Goal: Information Seeking & Learning: Learn about a topic

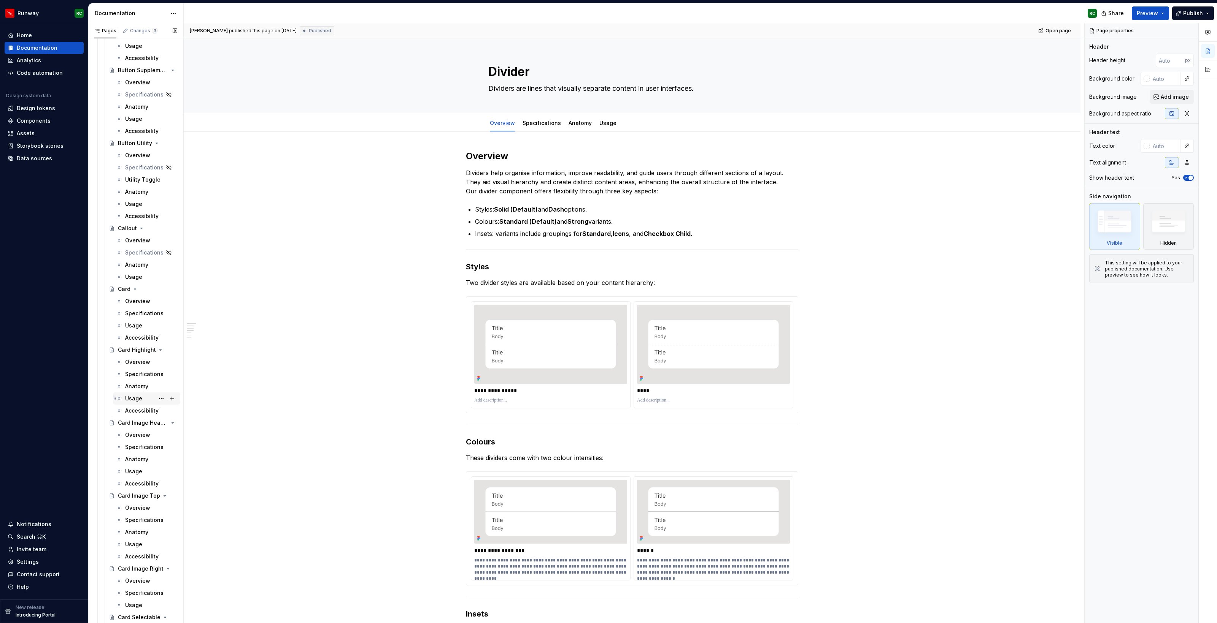
scroll to position [636, 0]
click at [139, 298] on div "Overview" at bounding box center [137, 301] width 25 height 8
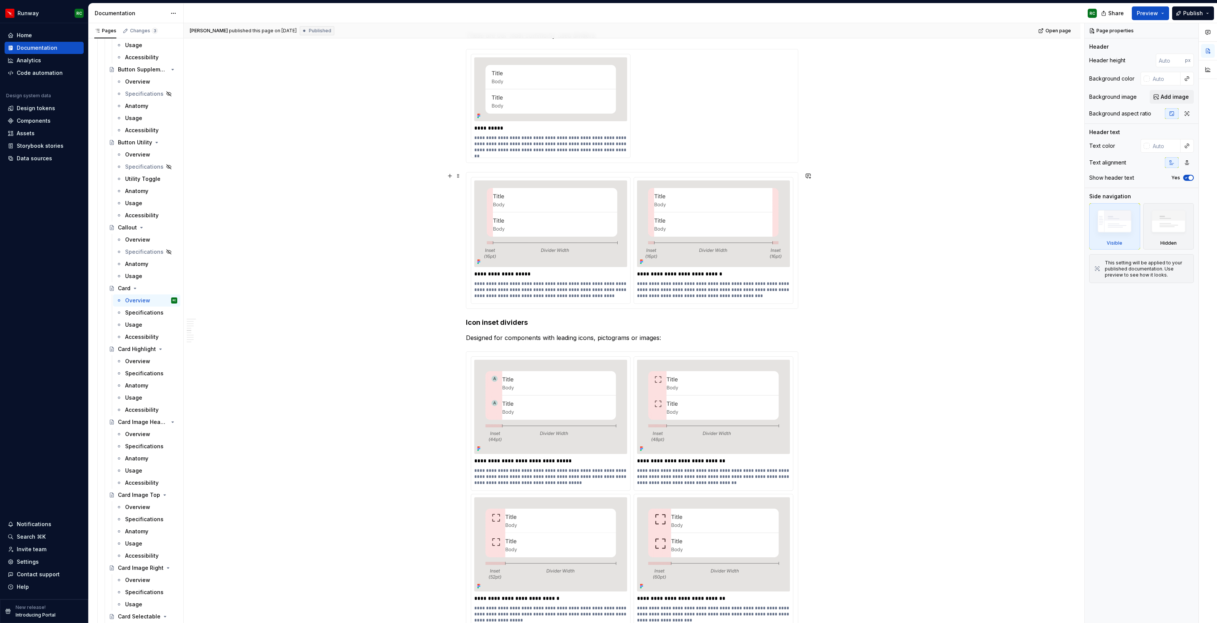
scroll to position [1337, 0]
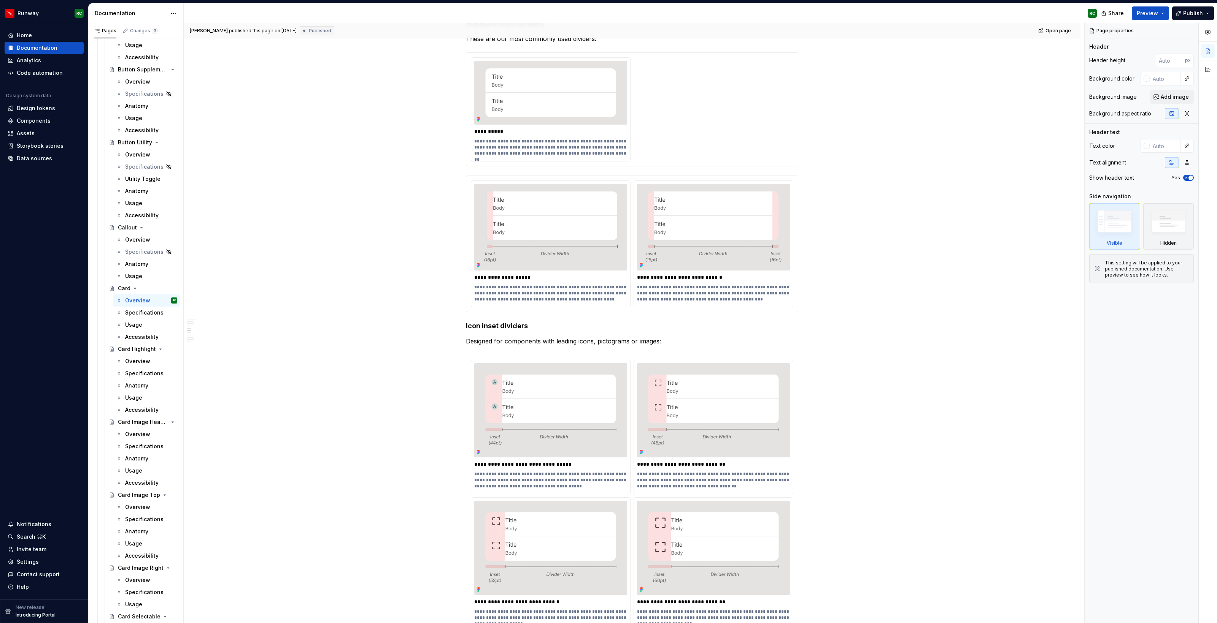
click at [146, 360] on div "Overview" at bounding box center [137, 362] width 25 height 8
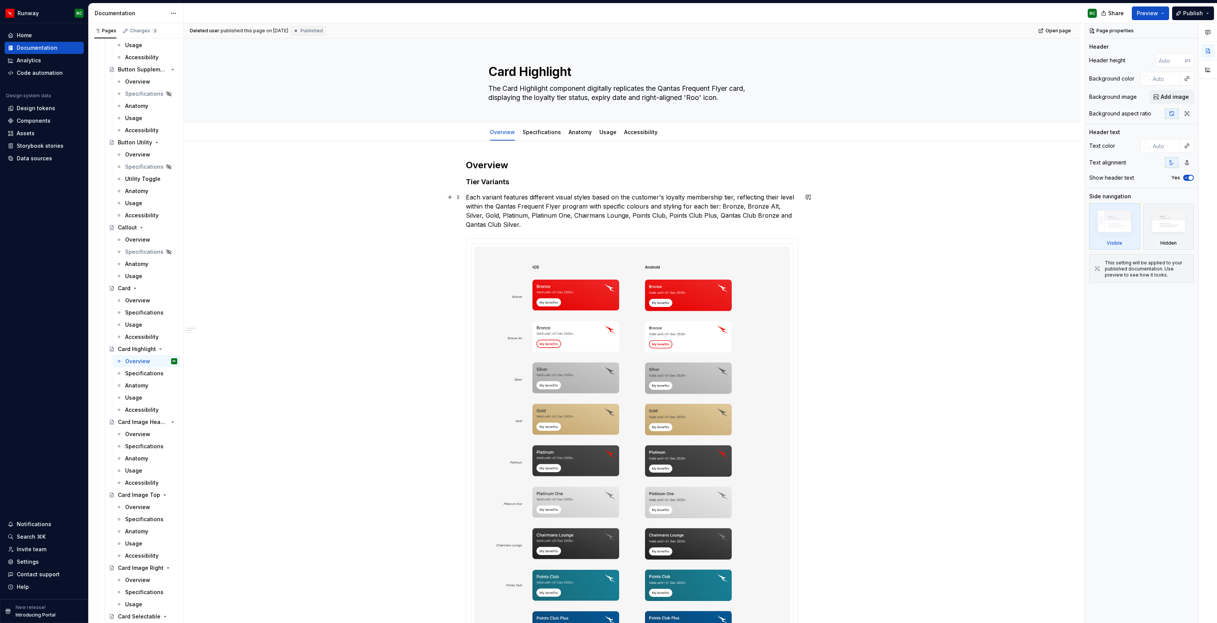
click at [528, 225] on p "Each variant features different visual styles based on the customer's loyalty m…" at bounding box center [632, 211] width 332 height 36
type textarea "*"
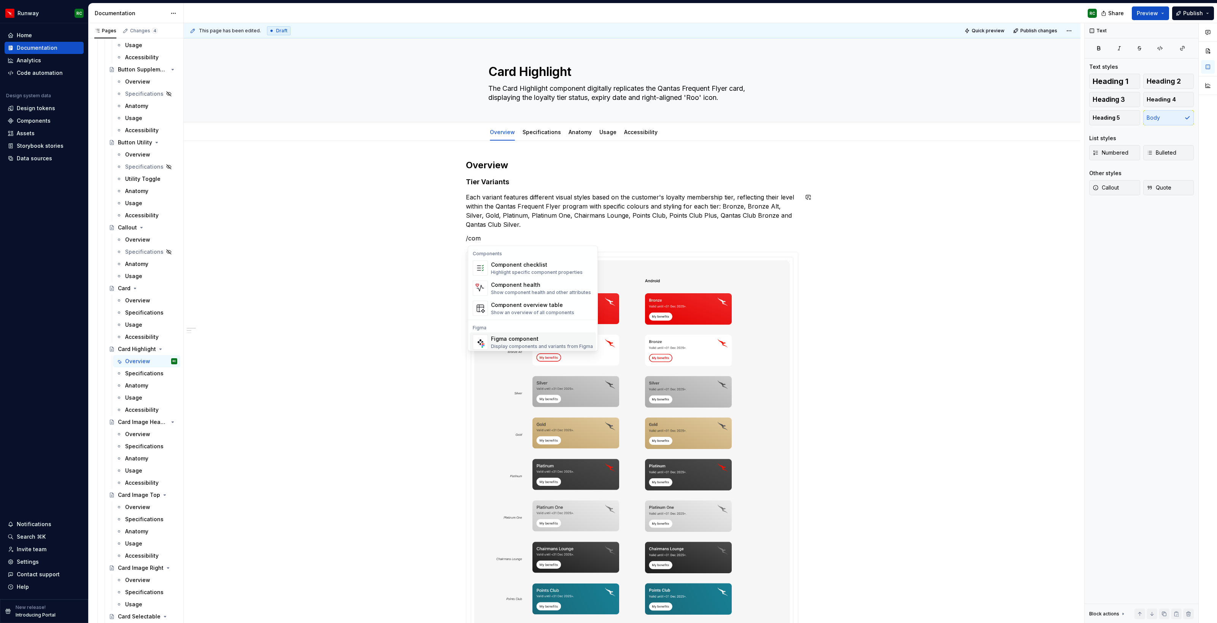
scroll to position [23, 0]
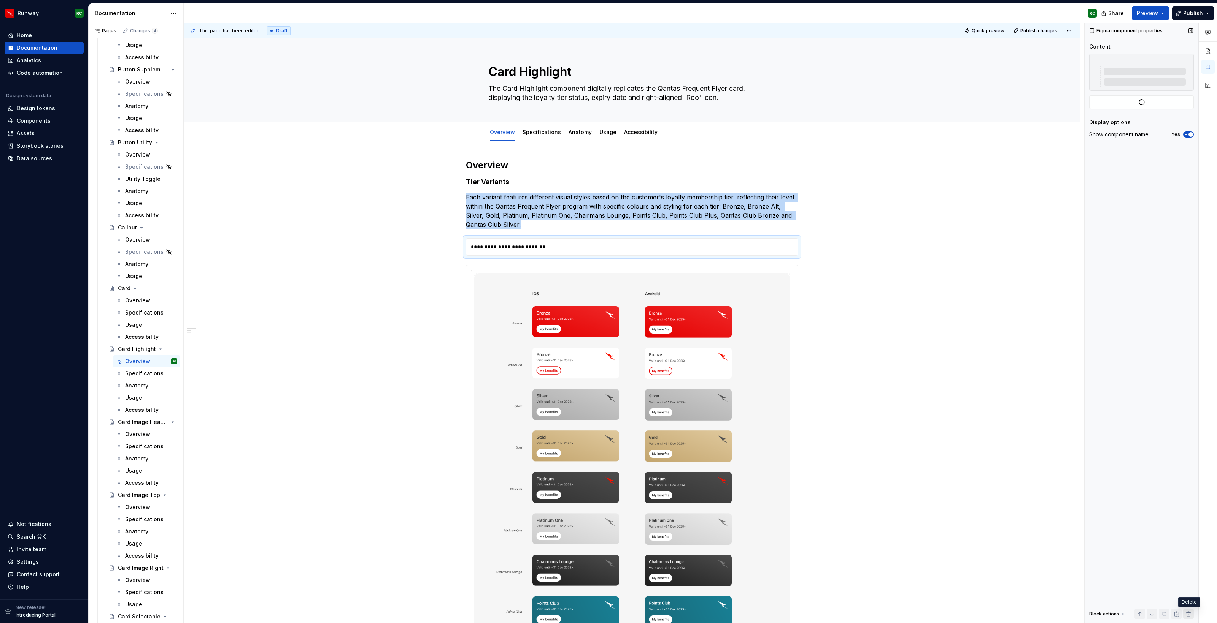
click at [1189, 614] on button "button" at bounding box center [1188, 614] width 11 height 11
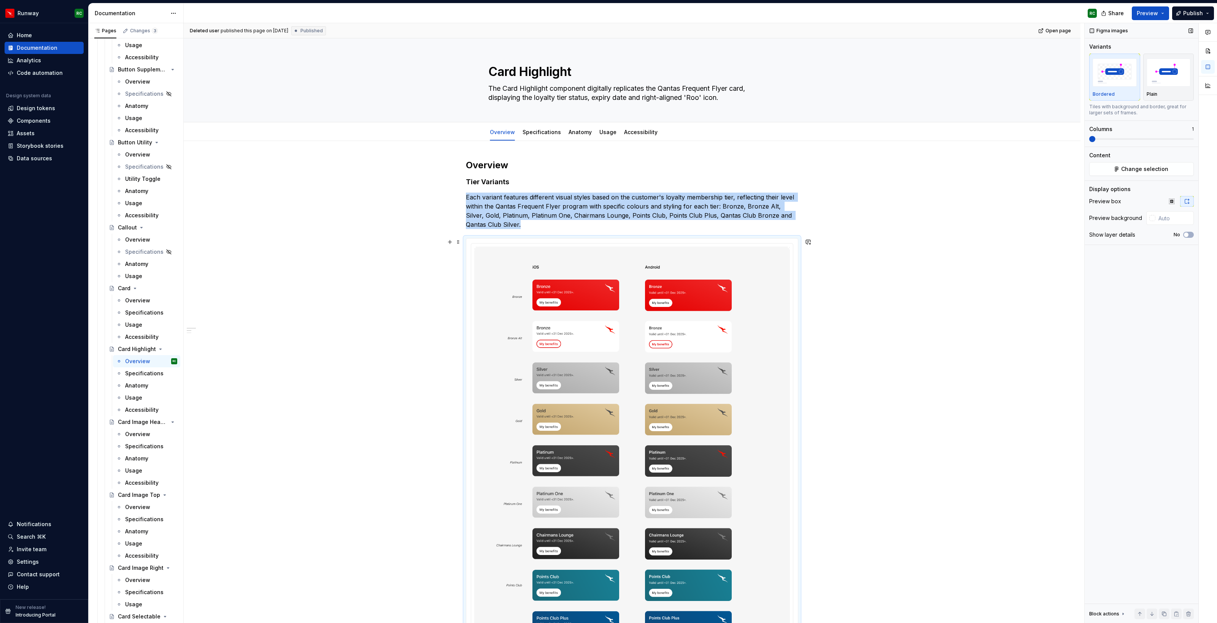
scroll to position [130, 0]
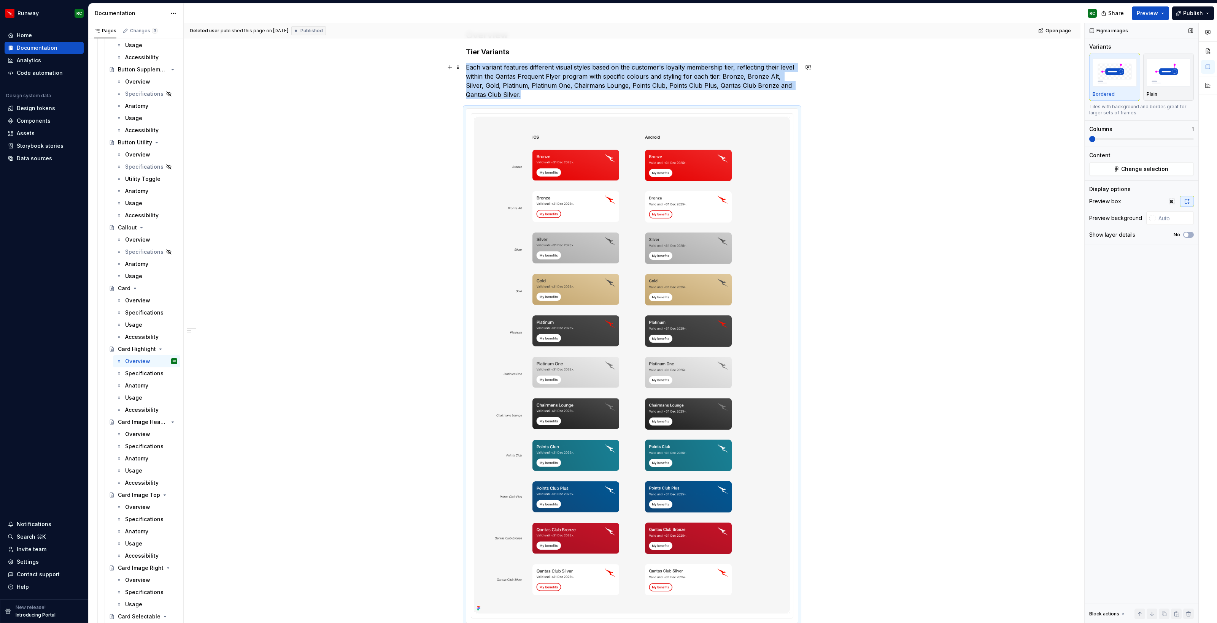
click at [530, 94] on p "Each variant features different visual styles based on the customer's loyalty m…" at bounding box center [632, 81] width 332 height 36
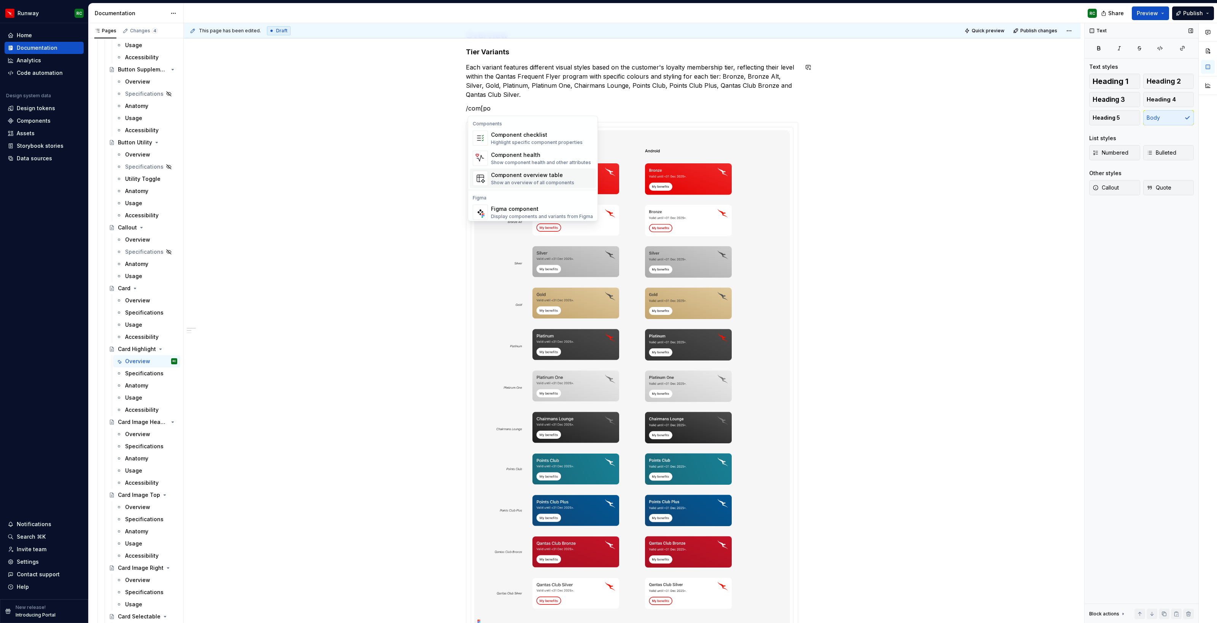
scroll to position [7, 0]
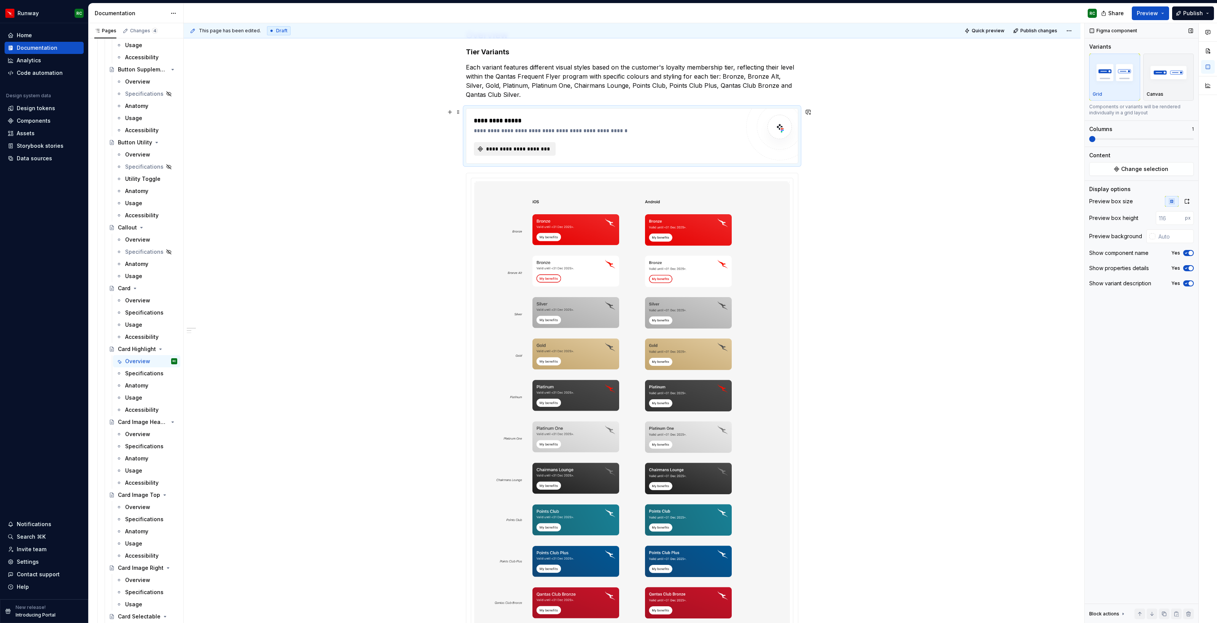
click at [518, 143] on button "**********" at bounding box center [515, 149] width 82 height 14
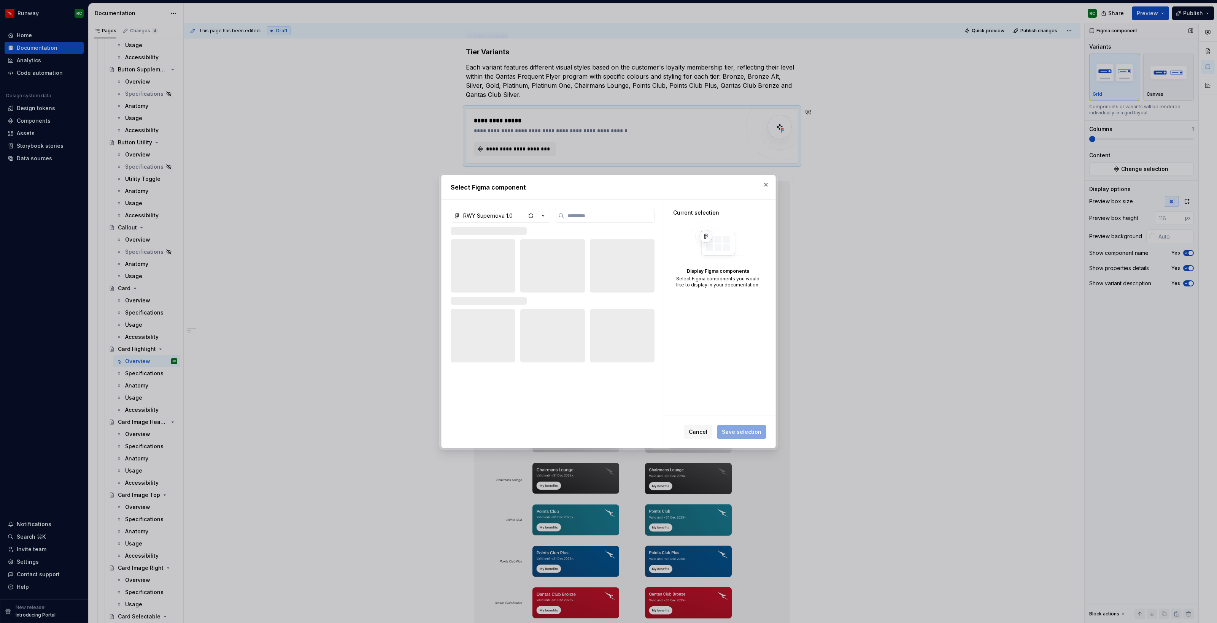
click at [500, 216] on div "RWY Supernova 1.0" at bounding box center [487, 216] width 49 height 8
click at [515, 267] on div "RWY Core 1.1 — App UI Kit" at bounding box center [506, 268] width 68 height 8
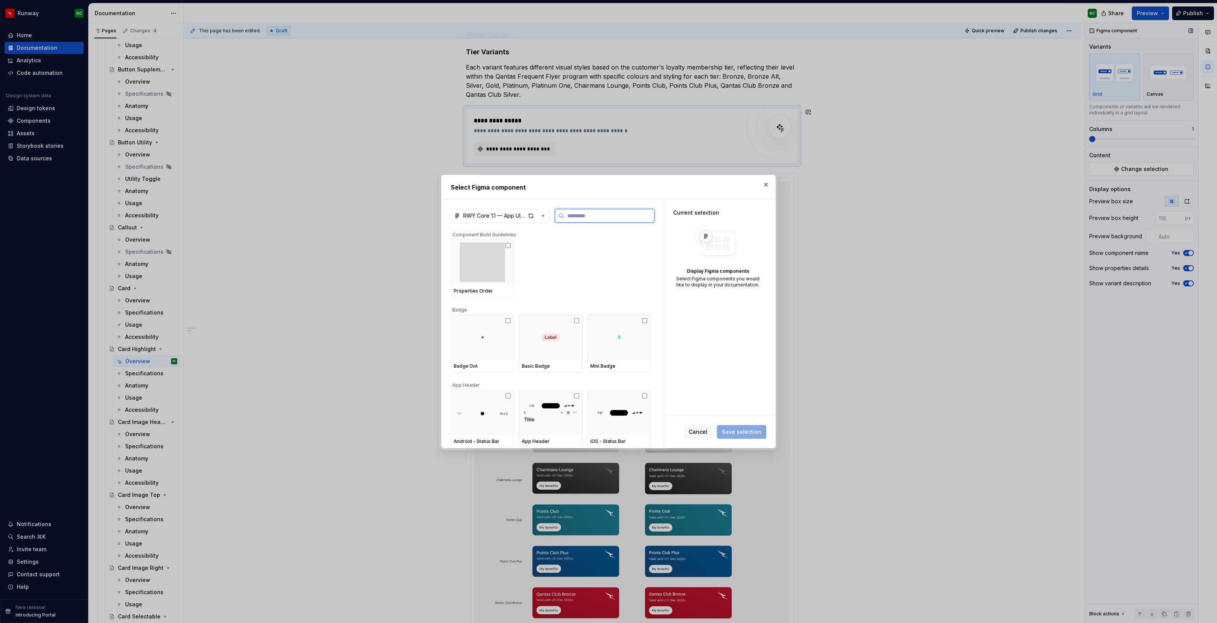
click at [581, 219] on input "search" at bounding box center [609, 216] width 90 height 8
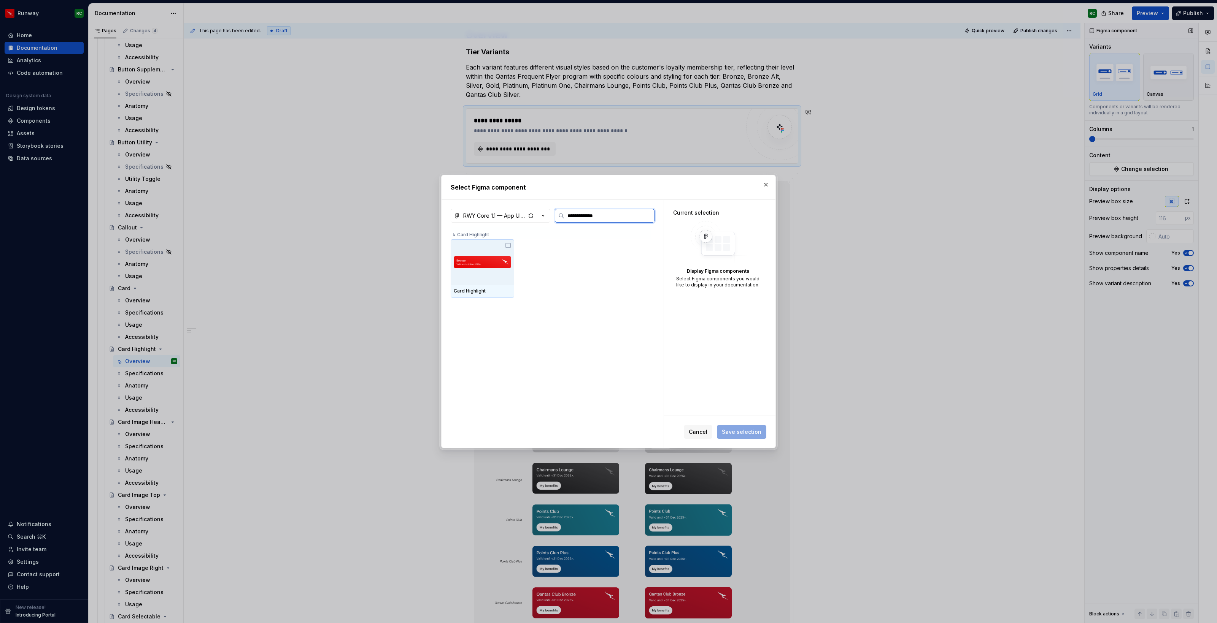
type input "**********"
click at [477, 267] on img at bounding box center [482, 262] width 57 height 28
click at [752, 432] on span "Save selection" at bounding box center [742, 432] width 40 height 8
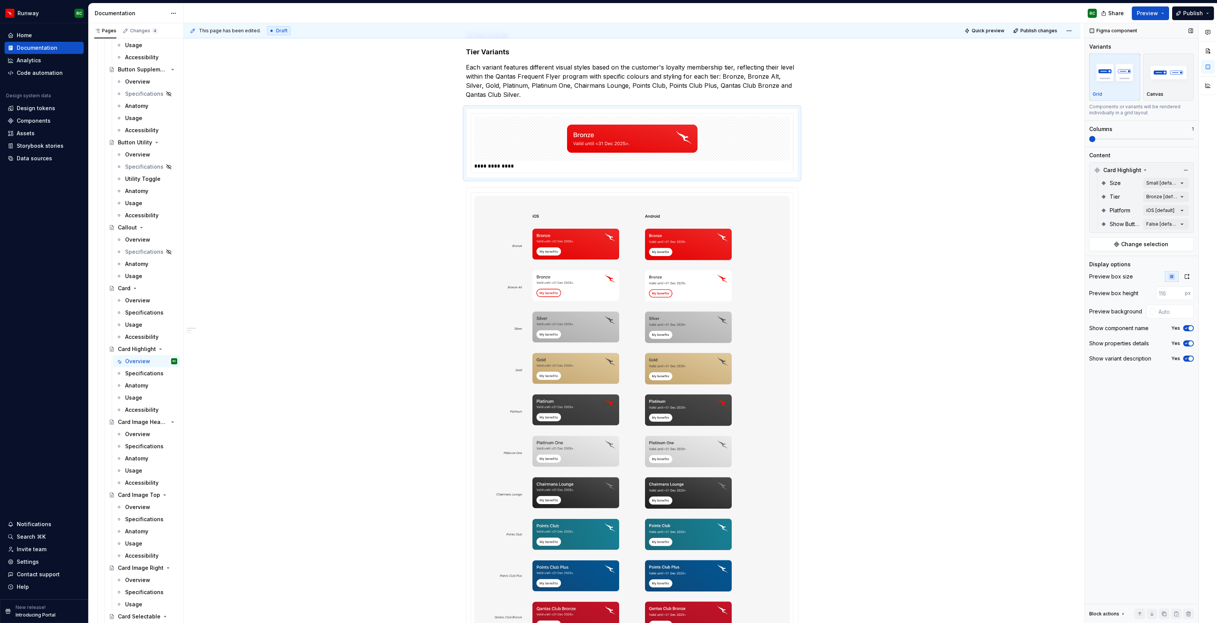
click at [1117, 329] on div "Show component name" at bounding box center [1118, 329] width 59 height 8
click at [1192, 327] on span "button" at bounding box center [1190, 328] width 5 height 5
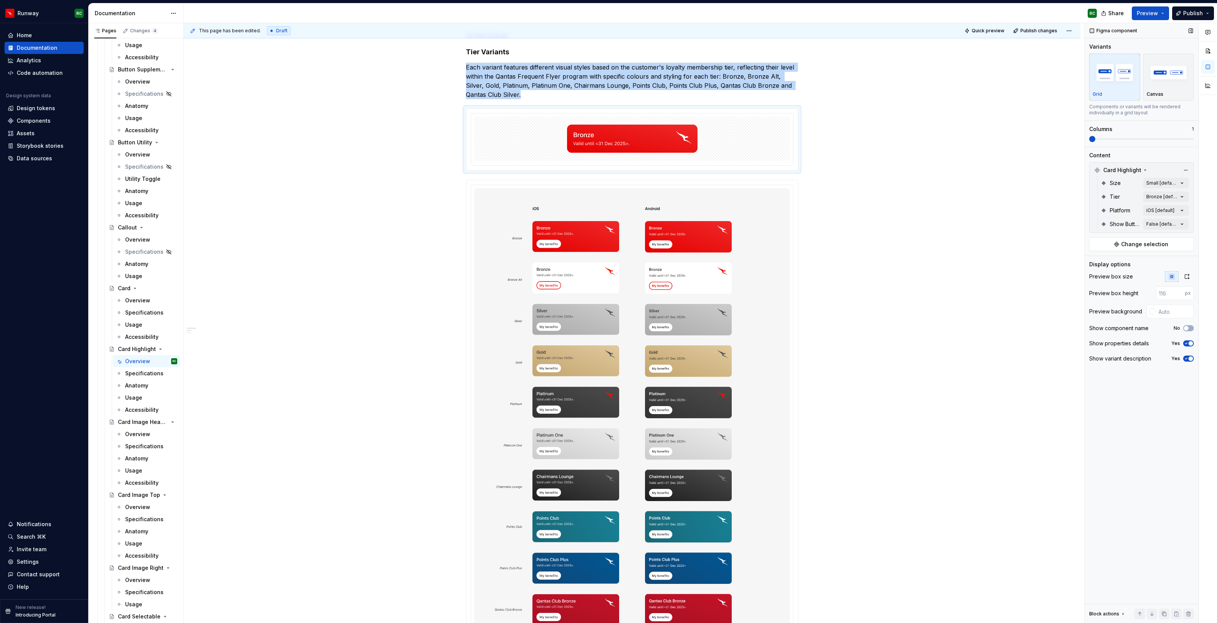
click at [1112, 138] on span at bounding box center [1141, 139] width 105 height 2
click at [1158, 197] on div "Comments Open comments No comments yet Select ‘Comment’ from the block context …" at bounding box center [1150, 323] width 132 height 601
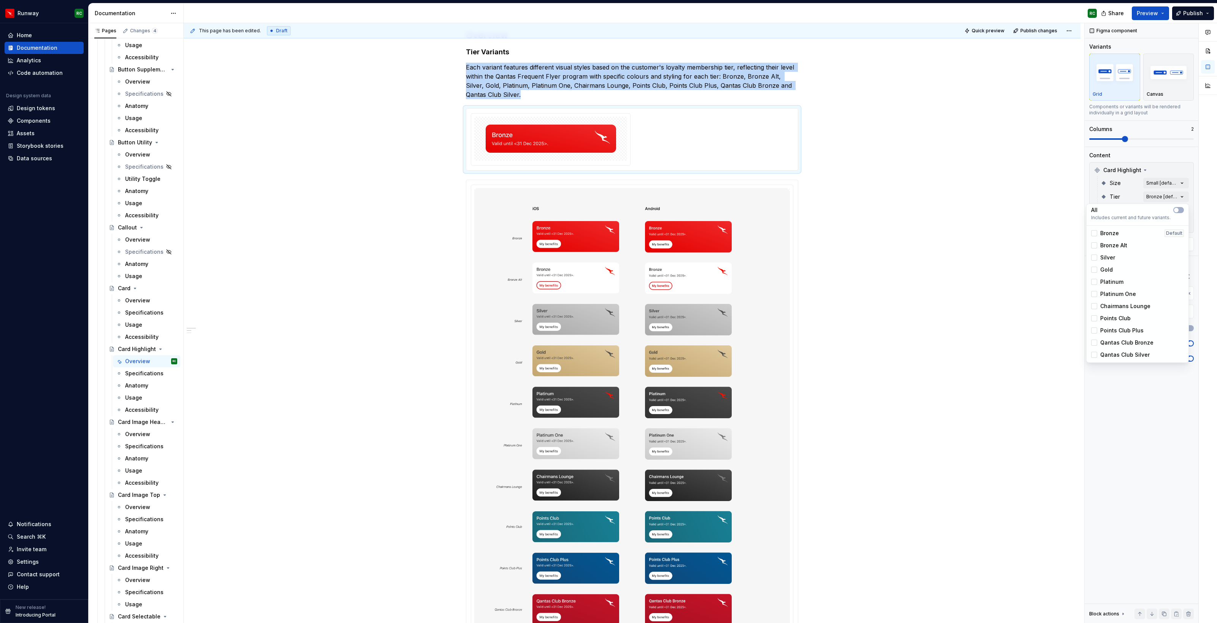
click at [1115, 236] on span "Bronze" at bounding box center [1109, 234] width 19 height 8
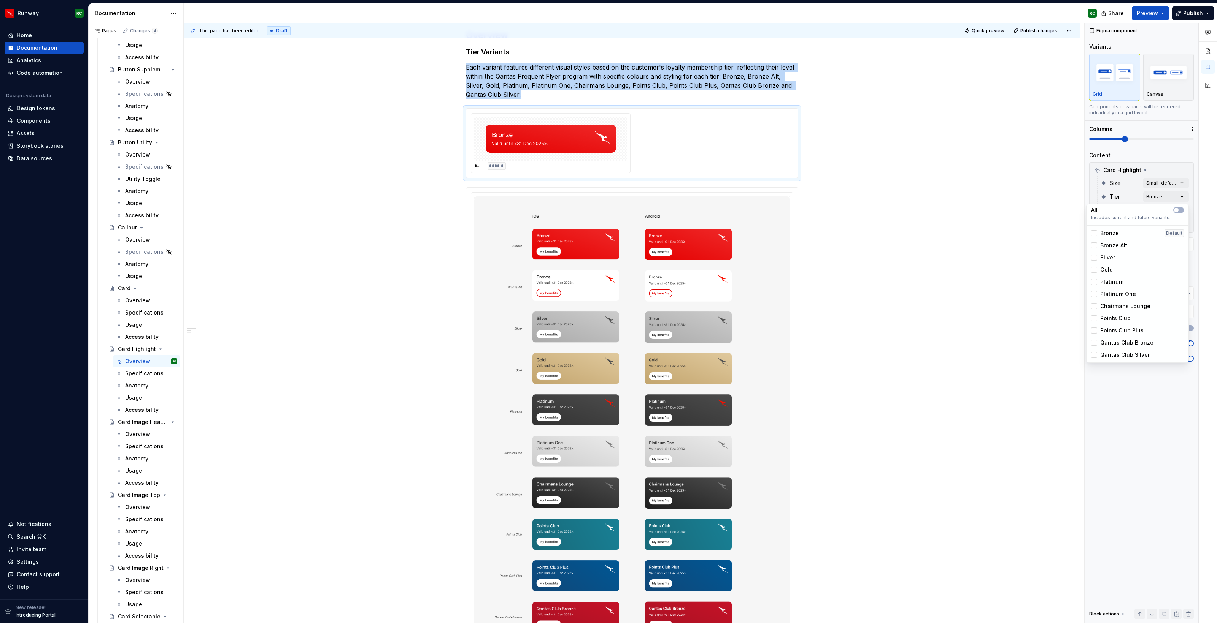
click at [1115, 236] on span "Bronze" at bounding box center [1109, 234] width 19 height 8
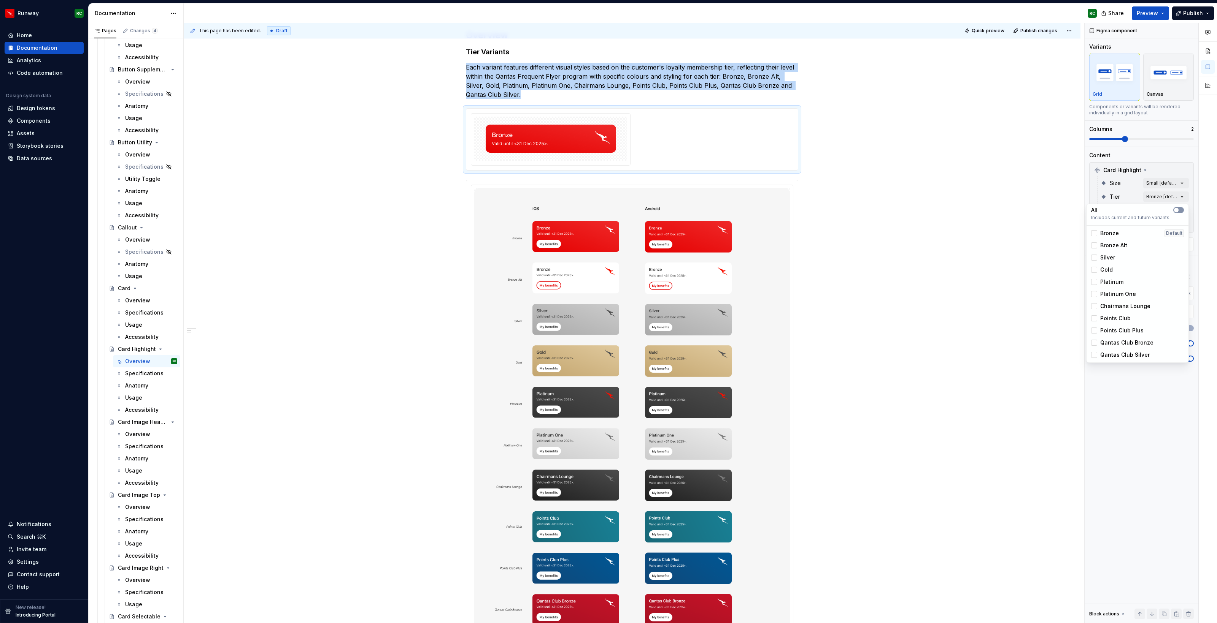
click at [1179, 211] on button "button" at bounding box center [1178, 210] width 11 height 6
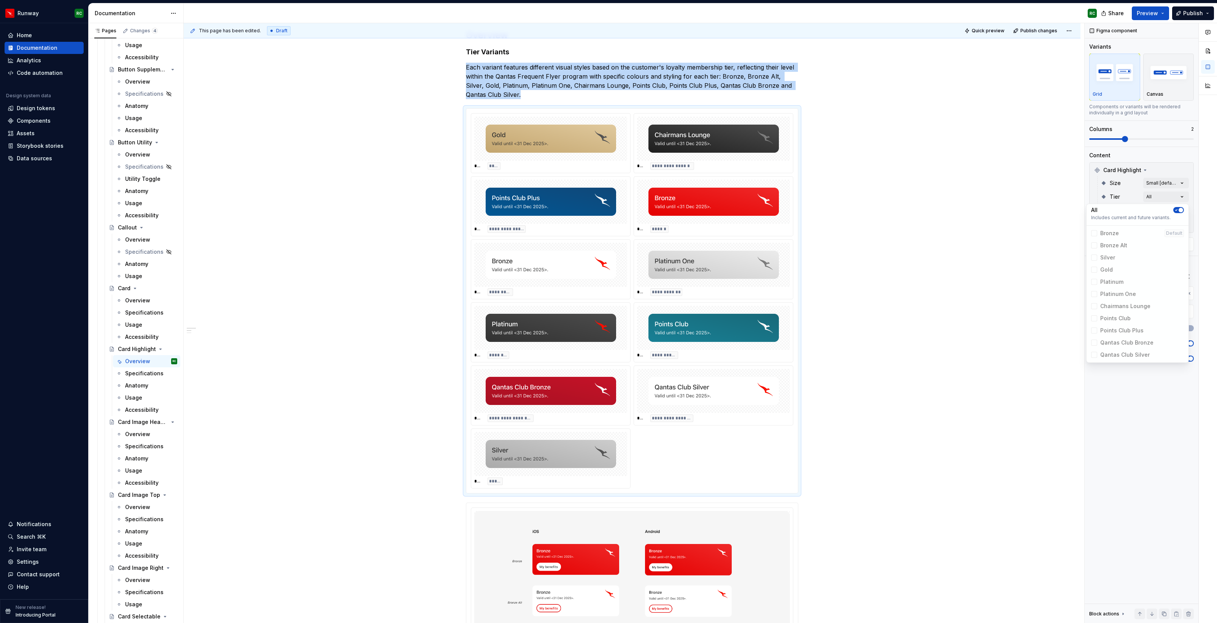
click at [913, 312] on html "Runway RC Home Documentation Analytics Code automation Design system data Desig…" at bounding box center [608, 311] width 1217 height 623
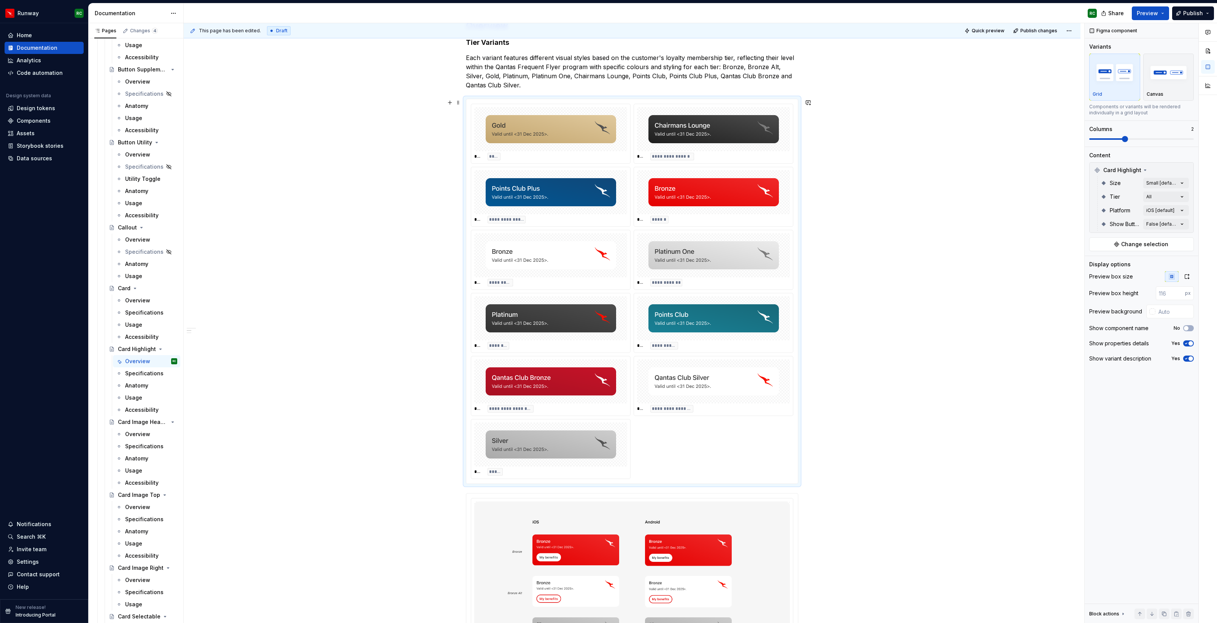
scroll to position [131, 0]
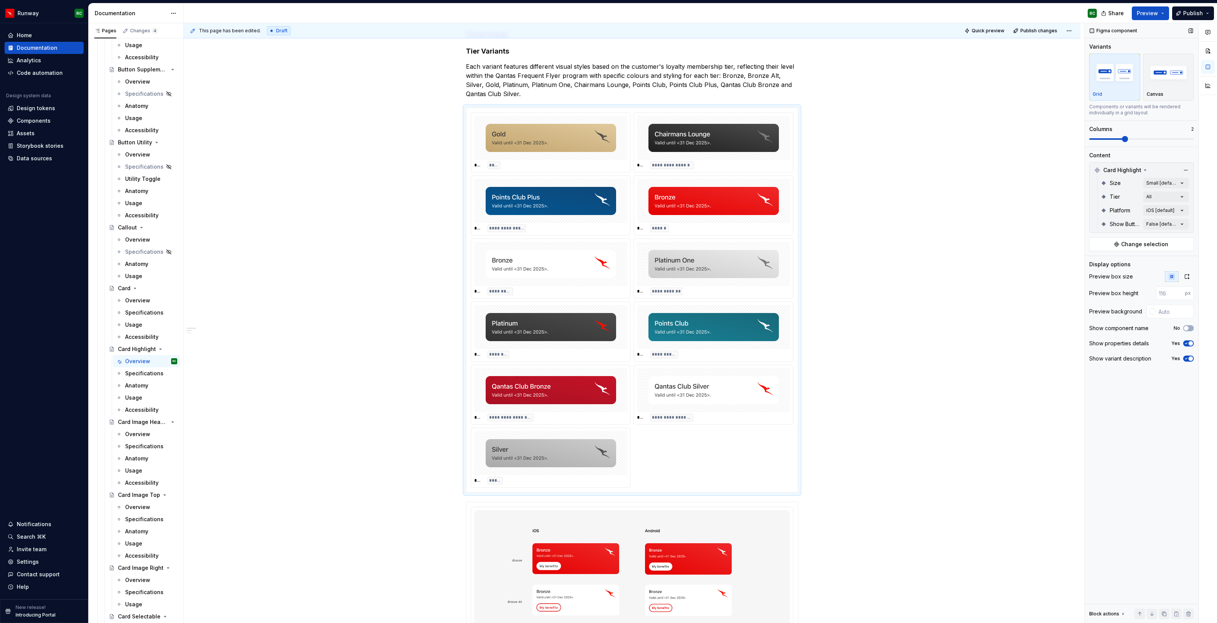
click at [1158, 216] on div "Platform iOS [default]" at bounding box center [1144, 211] width 88 height 14
click at [1159, 212] on div "Comments Open comments No comments yet Select ‘Comment’ from the block context …" at bounding box center [1150, 323] width 132 height 601
click at [1115, 243] on div "iOS Default" at bounding box center [1137, 247] width 93 height 8
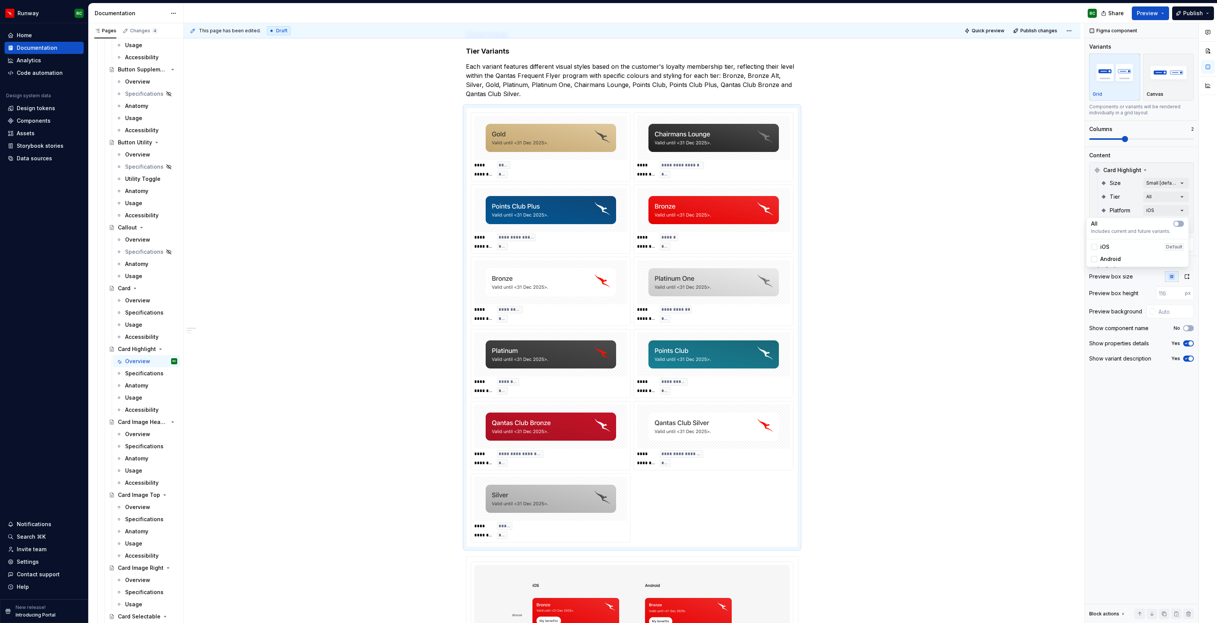
click at [1109, 257] on span "Android" at bounding box center [1110, 259] width 21 height 8
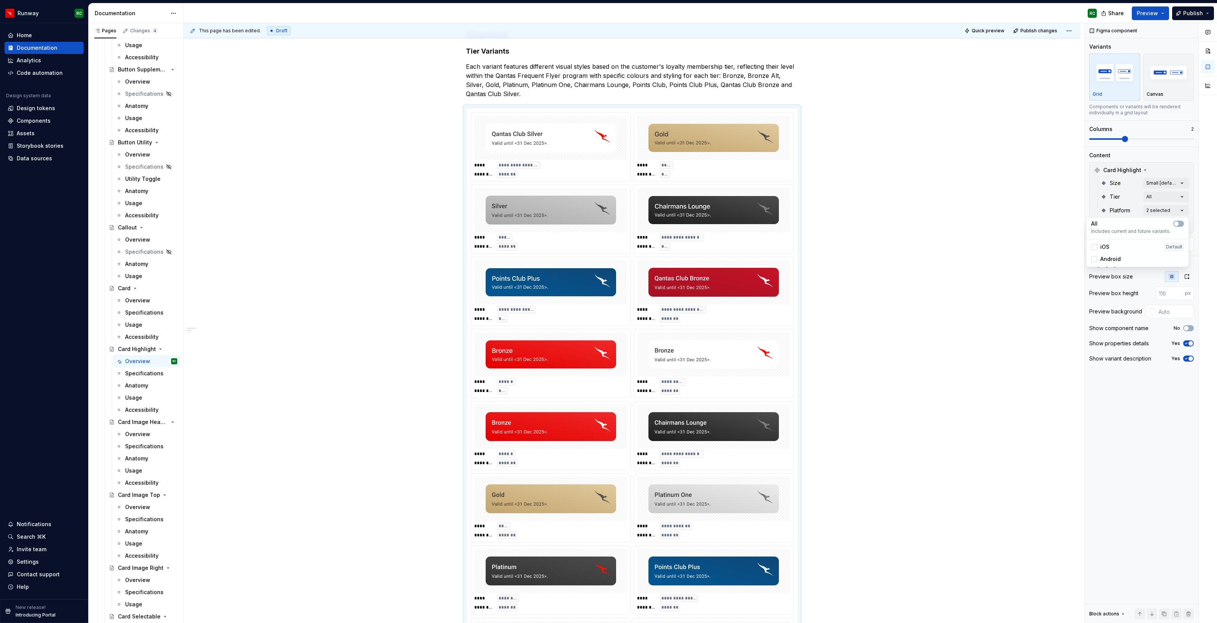
click at [856, 240] on html "Runway RC Home Documentation Analytics Code automation Design system data Desig…" at bounding box center [608, 311] width 1217 height 623
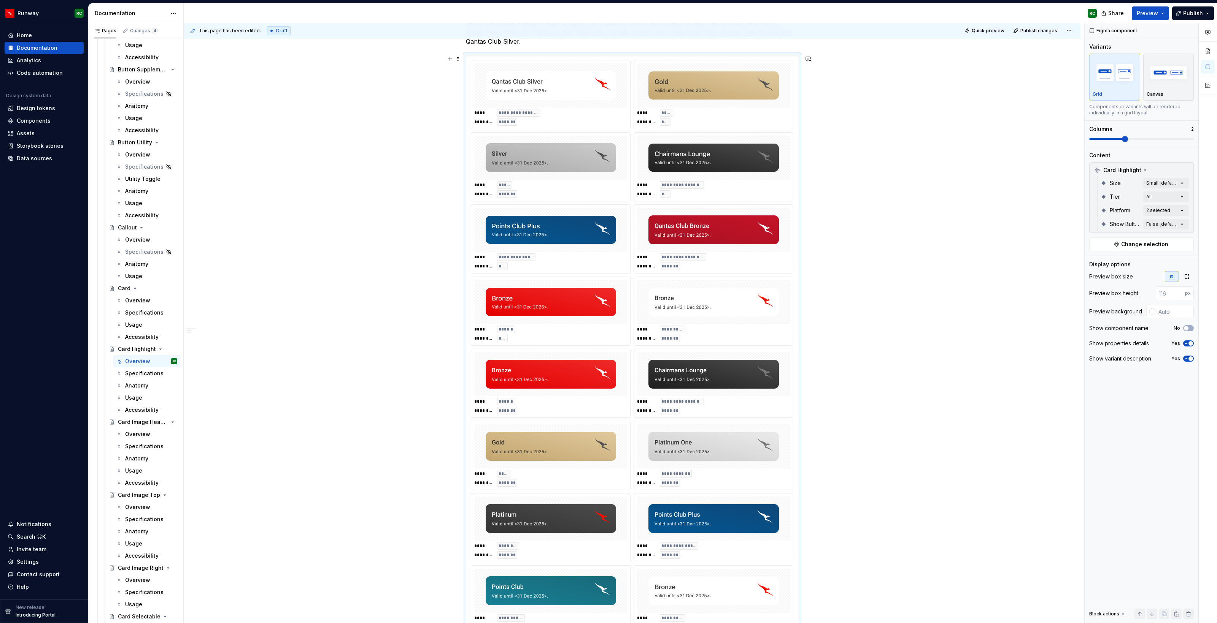
scroll to position [212, 0]
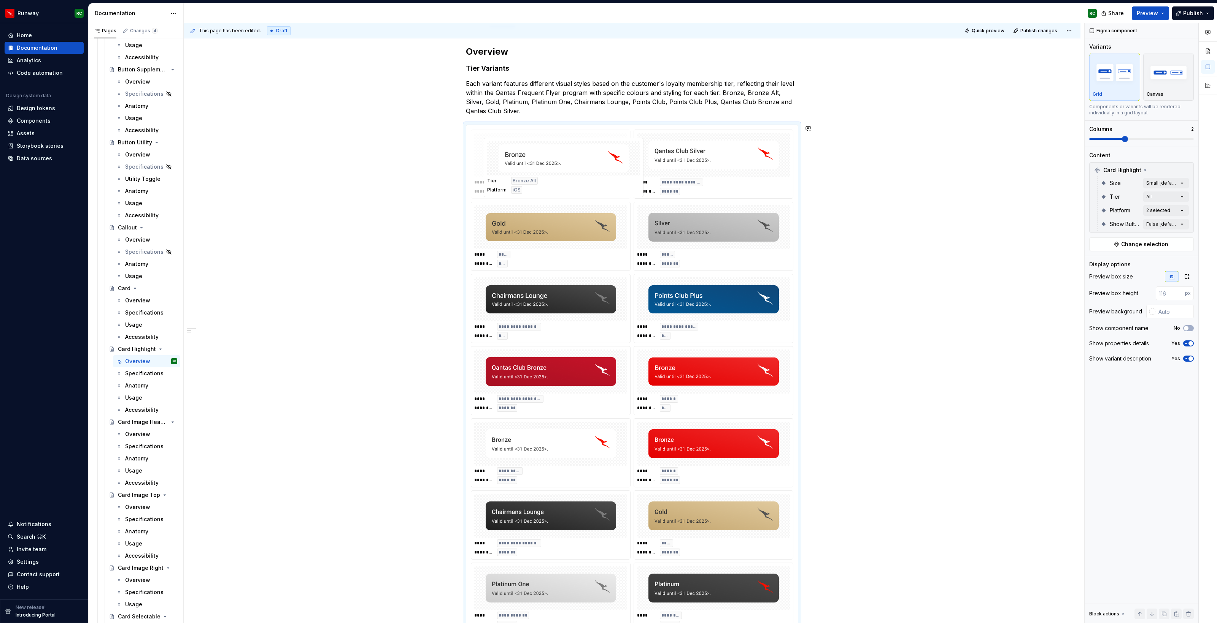
drag, startPoint x: 727, startPoint y: 569, endPoint x: 573, endPoint y: 168, distance: 429.4
click at [573, 168] on body "Runway RC Home Documentation Analytics Code automation Design system data Desig…" at bounding box center [608, 311] width 1217 height 623
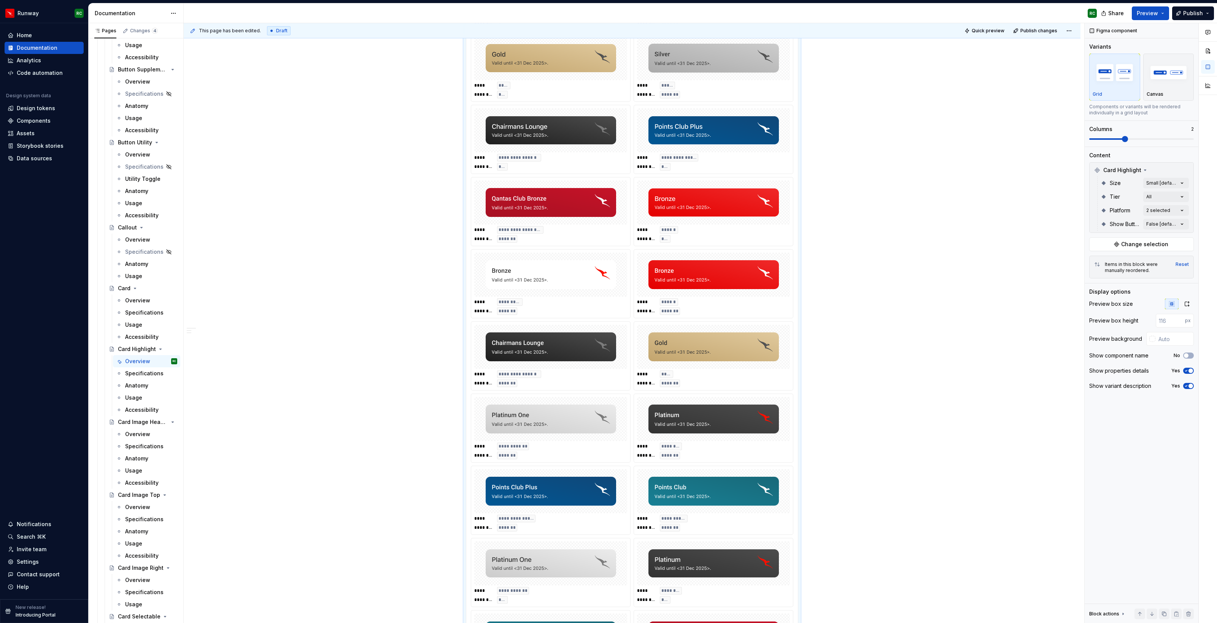
scroll to position [194, 0]
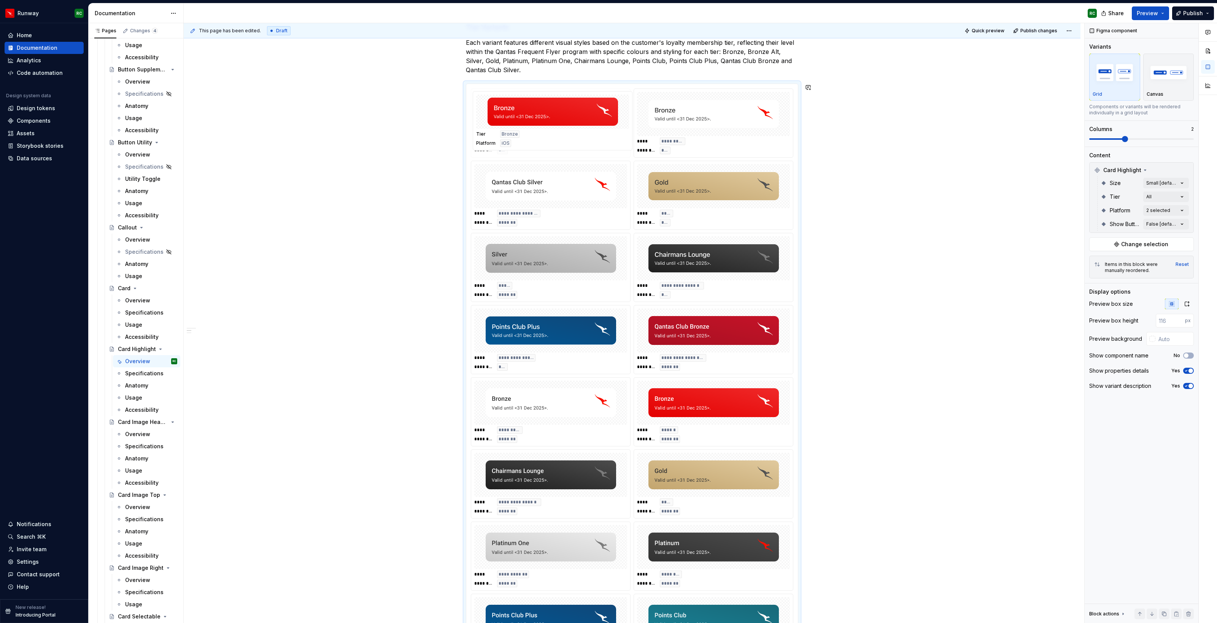
drag, startPoint x: 706, startPoint y: 305, endPoint x: 566, endPoint y: 121, distance: 232.0
click at [566, 121] on body "Runway RC Home Documentation Analytics Code automation Design system data Desig…" at bounding box center [608, 311] width 1217 height 623
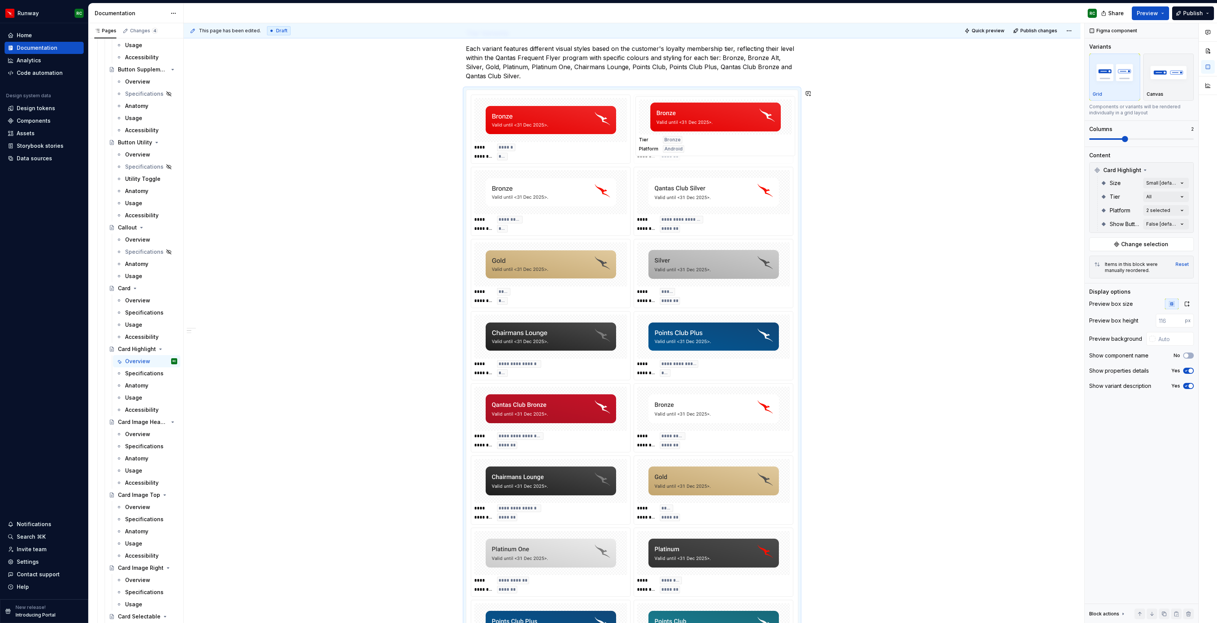
drag, startPoint x: 727, startPoint y: 421, endPoint x: 711, endPoint y: 135, distance: 287.1
click at [711, 135] on body "Runway RC Home Documentation Analytics Code automation Design system data Desig…" at bounding box center [608, 311] width 1217 height 623
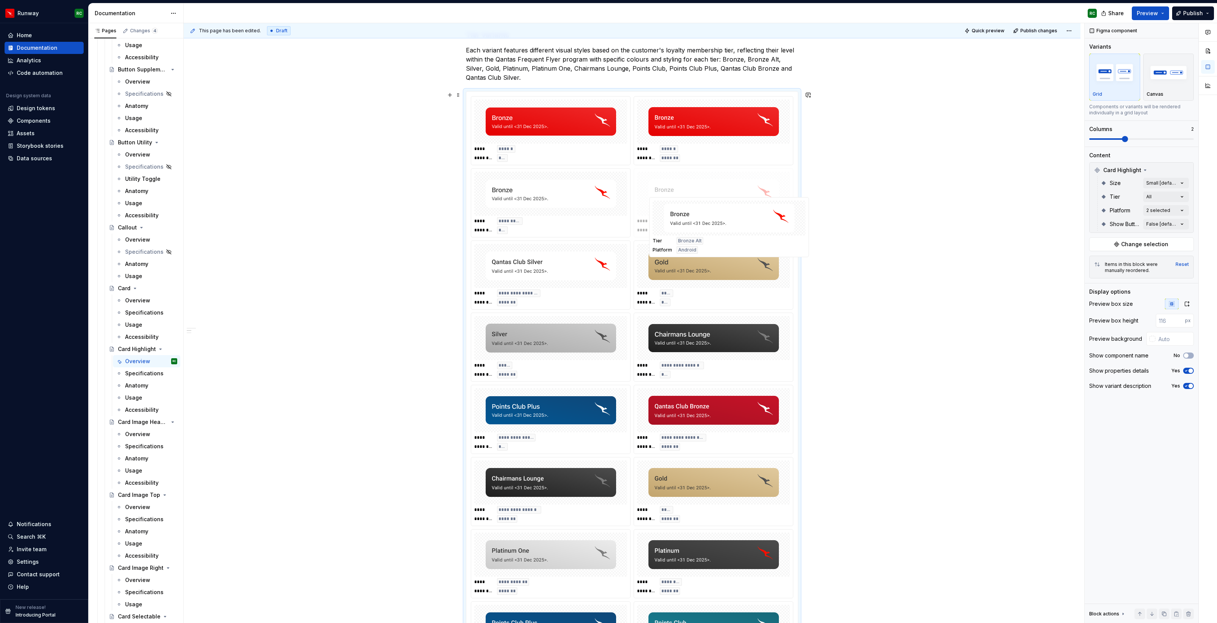
drag, startPoint x: 687, startPoint y: 426, endPoint x: 699, endPoint y: 230, distance: 196.2
click at [699, 230] on body "Runway RC Home Documentation Analytics Code automation Design system data Desig…" at bounding box center [608, 311] width 1217 height 623
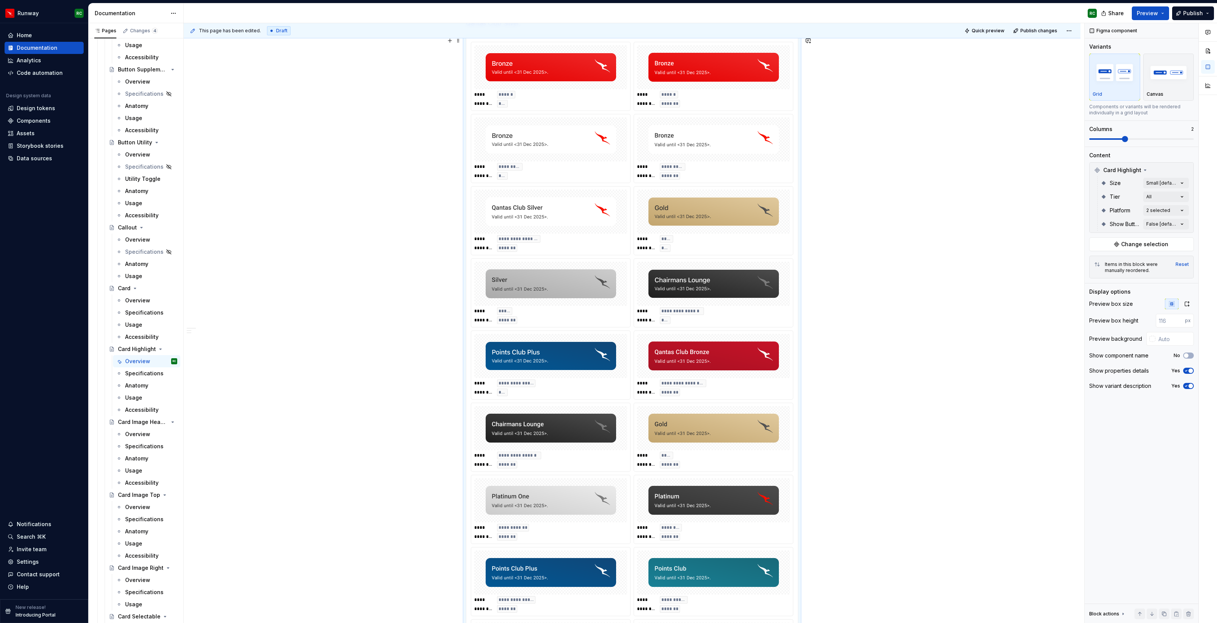
scroll to position [201, 0]
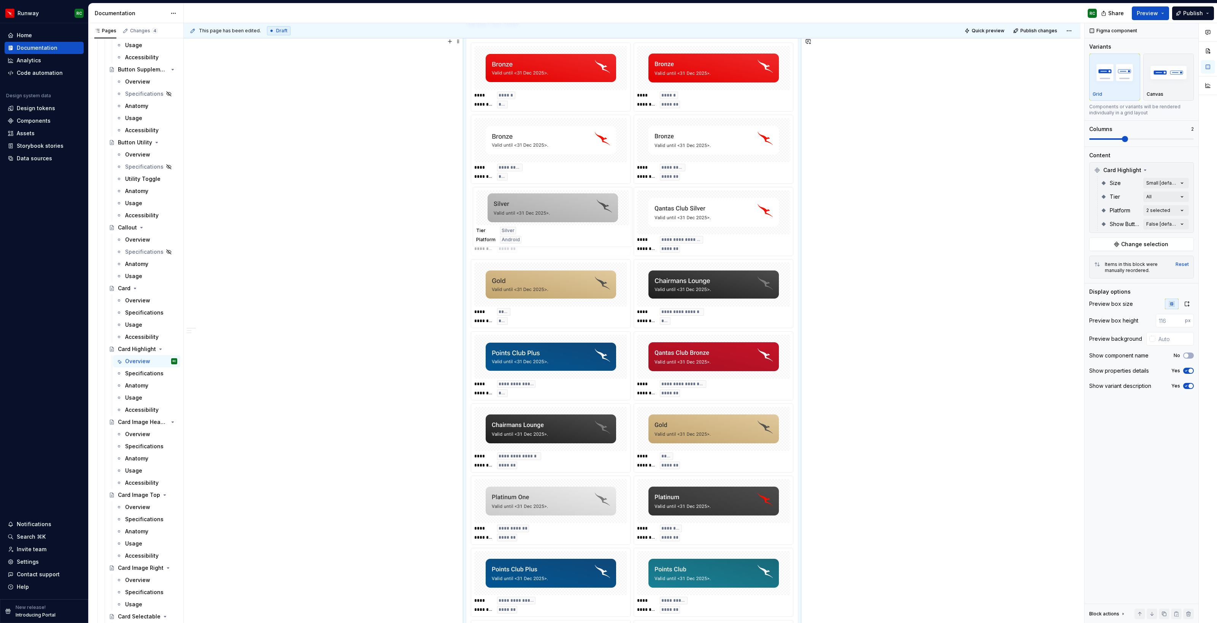
drag, startPoint x: 569, startPoint y: 292, endPoint x: 571, endPoint y: 213, distance: 78.7
click at [571, 213] on body "Runway RC Home Documentation Analytics Code automation Design system data Desig…" at bounding box center [608, 311] width 1217 height 623
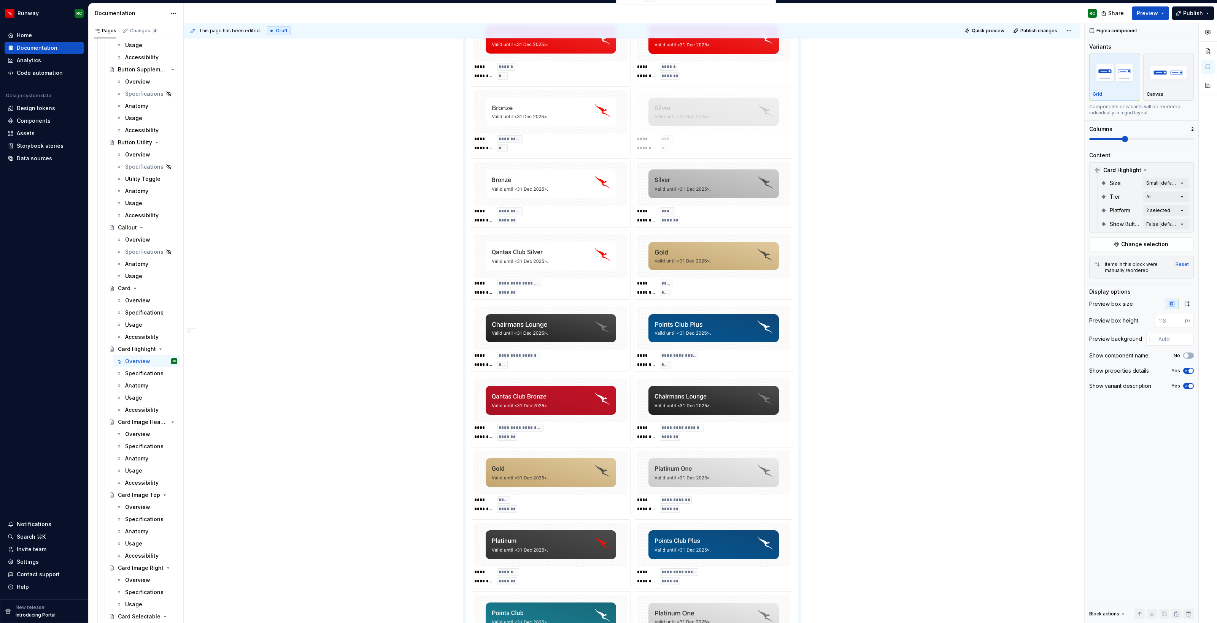
scroll to position [201, 0]
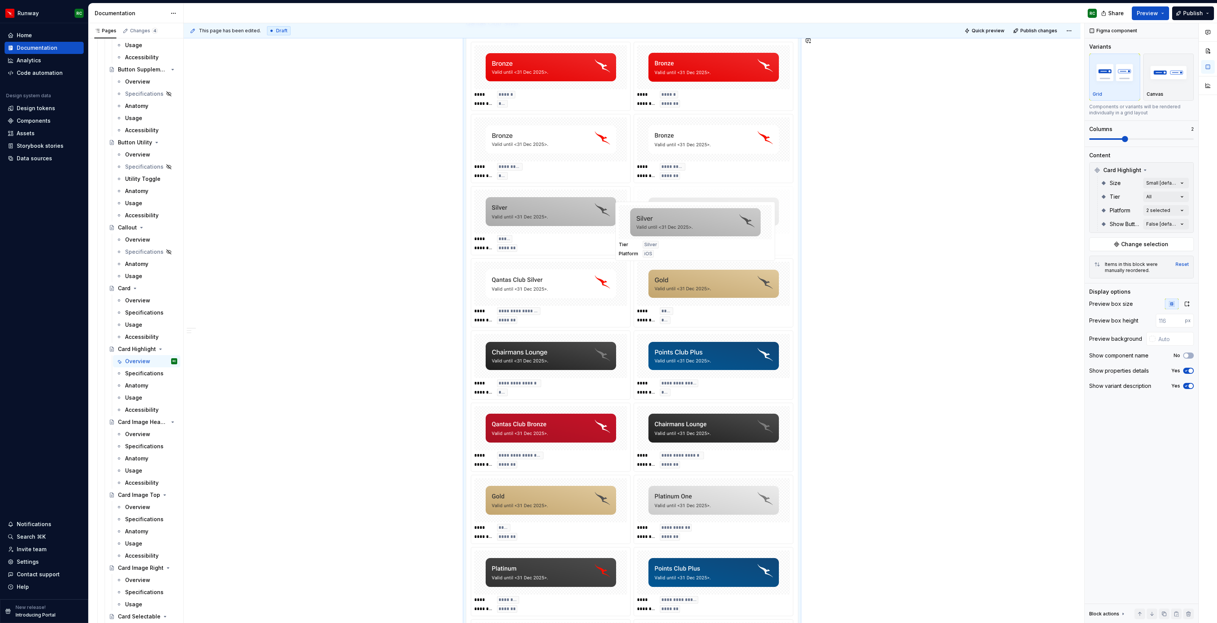
drag, startPoint x: 679, startPoint y: -30, endPoint x: 679, endPoint y: 222, distance: 252.8
click at [679, 222] on body "Runway RC Home Documentation Analytics Code automation Design system data Desig…" at bounding box center [608, 311] width 1217 height 623
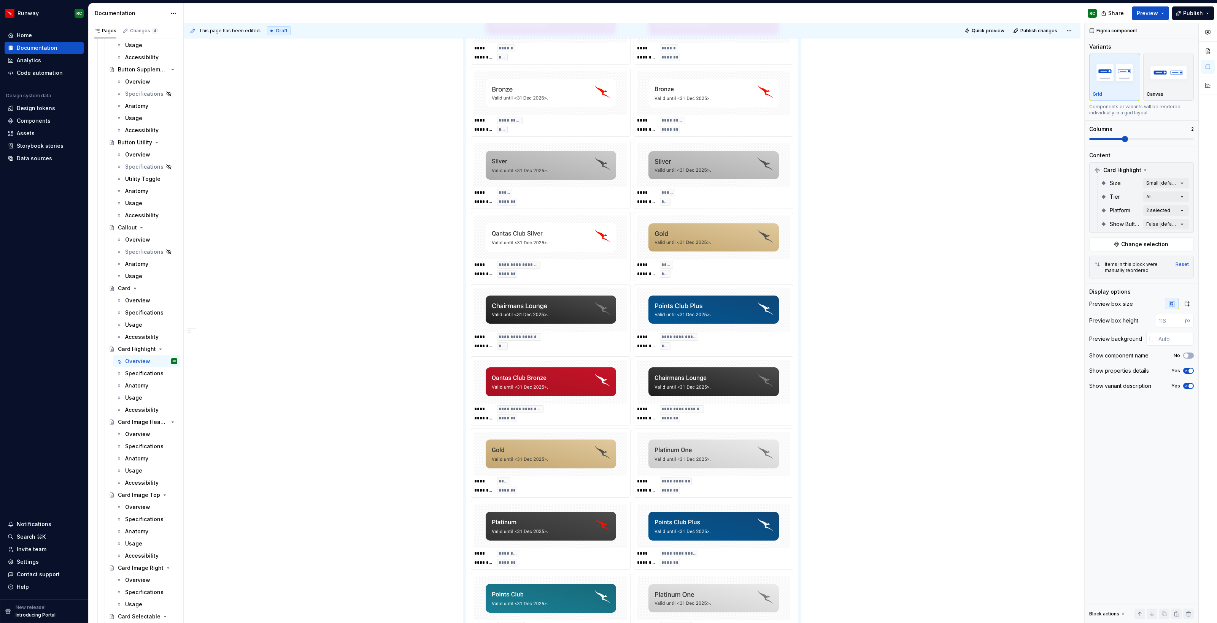
scroll to position [230, 0]
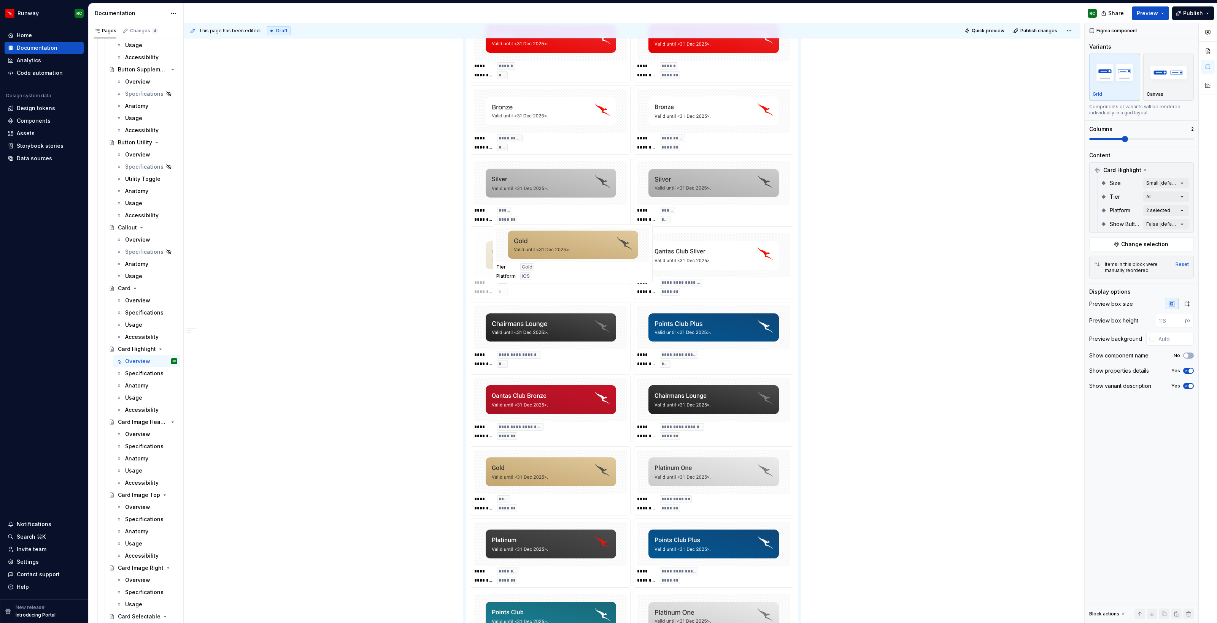
click at [575, 266] on body "Runway RC Home Documentation Analytics Code automation Design system data Desig…" at bounding box center [608, 311] width 1217 height 623
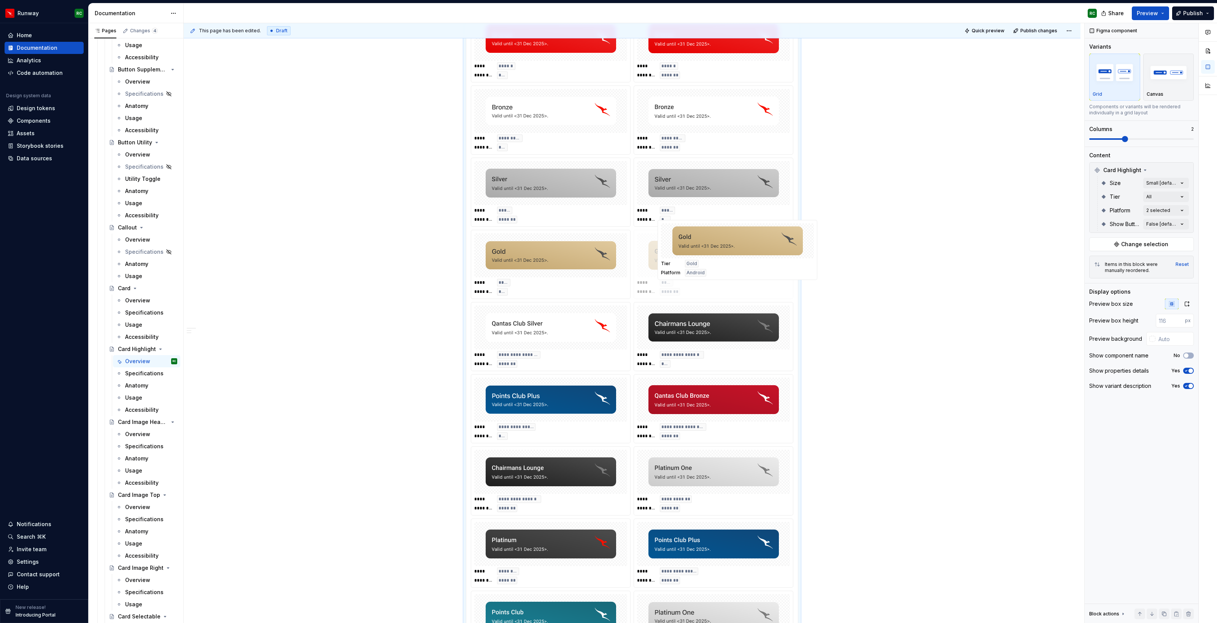
drag, startPoint x: 539, startPoint y: 463, endPoint x: 725, endPoint y: 244, distance: 287.5
click at [725, 244] on body "Runway RC Home Documentation Analytics Code automation Design system data Desig…" at bounding box center [608, 311] width 1217 height 623
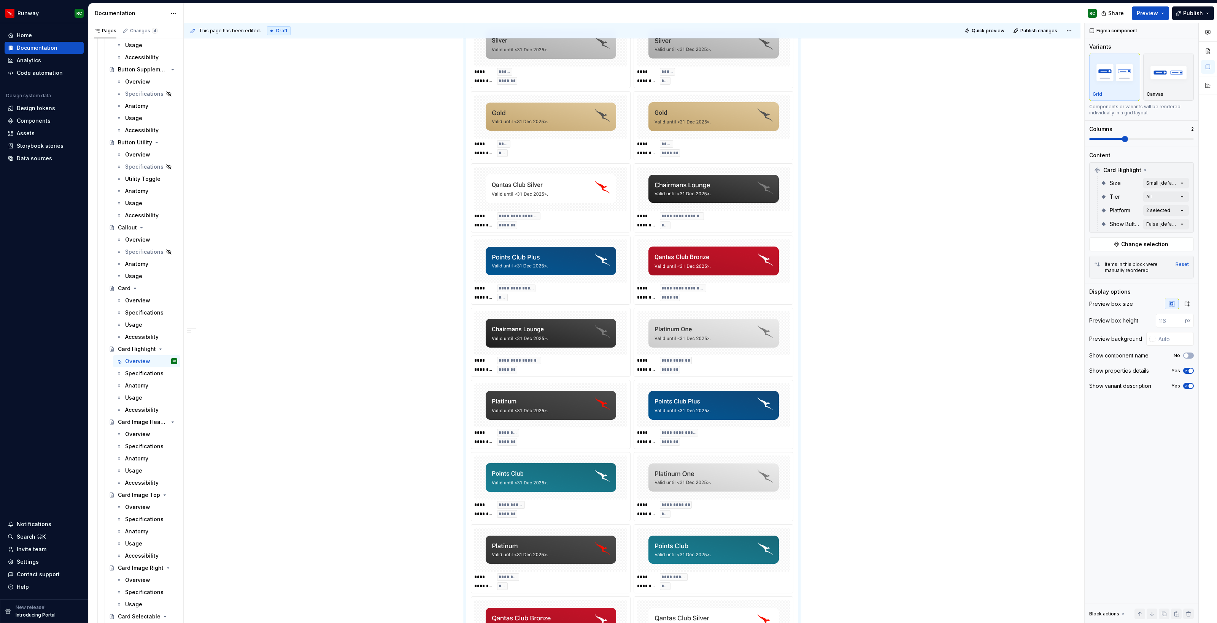
scroll to position [365, 0]
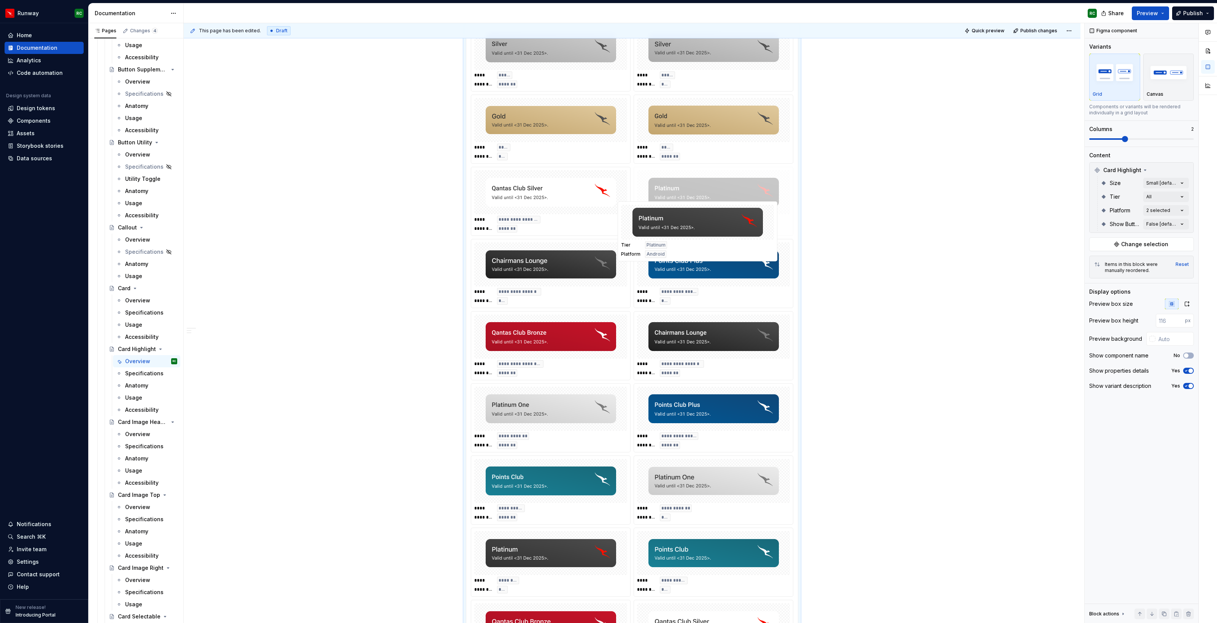
drag, startPoint x: 558, startPoint y: 417, endPoint x: 701, endPoint y: 233, distance: 232.5
click at [701, 233] on body "Runway RC Home Documentation Analytics Code automation Design system data Desig…" at bounding box center [608, 311] width 1217 height 623
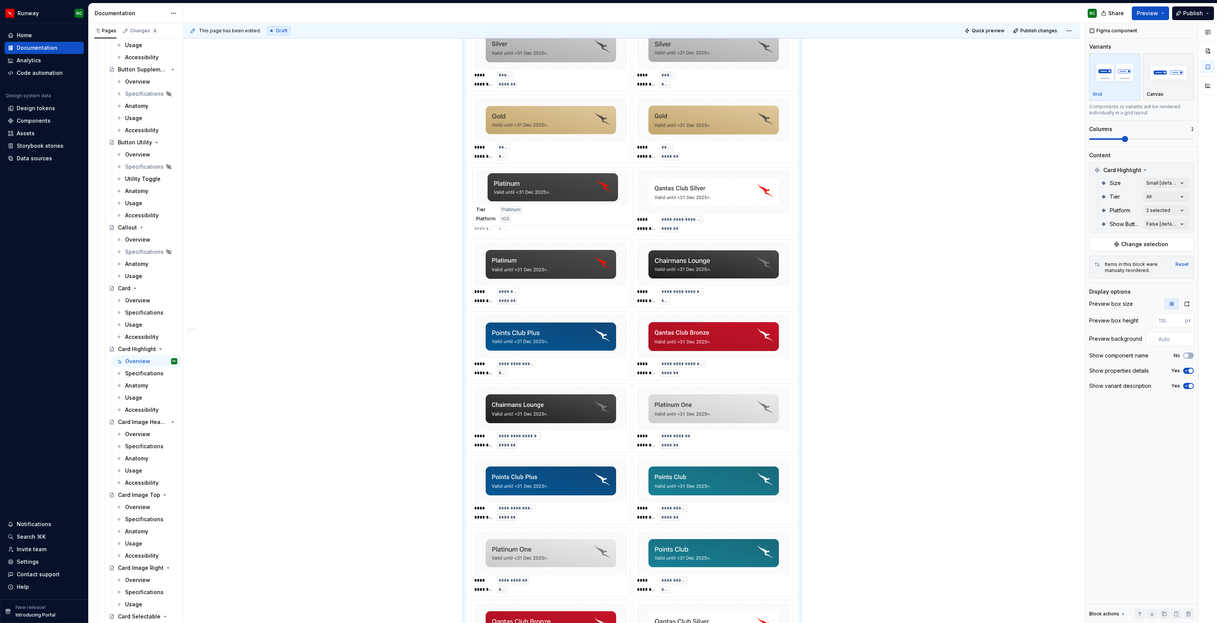
drag, startPoint x: 553, startPoint y: 553, endPoint x: 560, endPoint y: 197, distance: 356.7
click at [560, 197] on body "Runway RC Home Documentation Analytics Code automation Design system data Desig…" at bounding box center [608, 311] width 1217 height 623
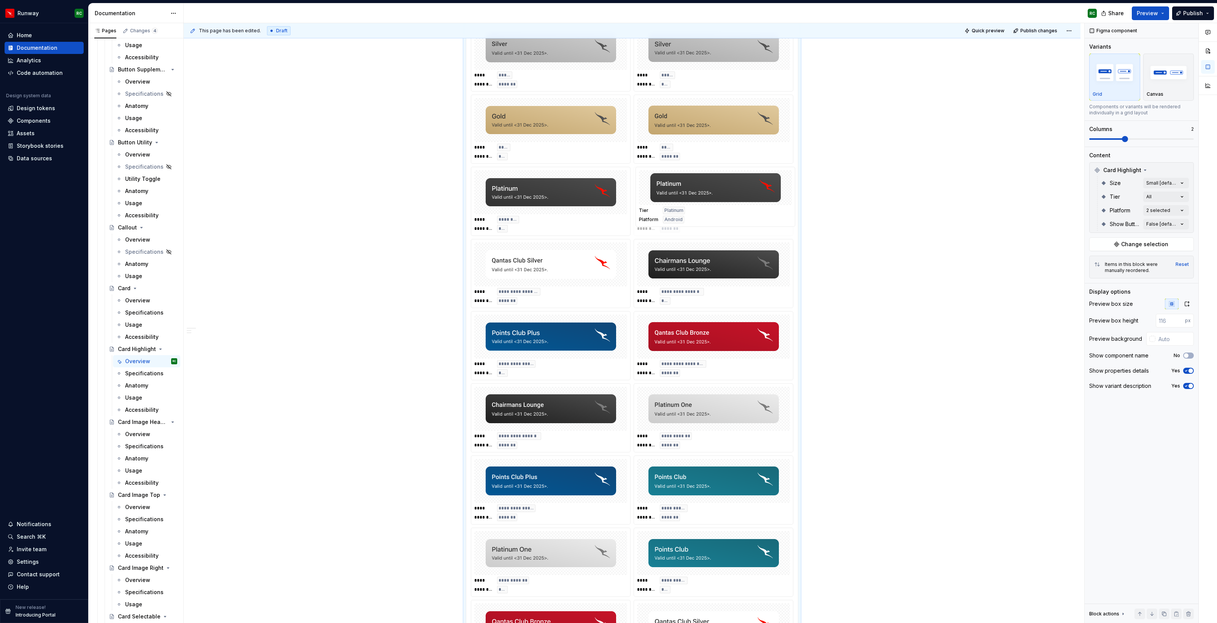
drag, startPoint x: 548, startPoint y: 269, endPoint x: 552, endPoint y: 267, distance: 4.3
click at [694, 192] on body "Runway RC Home Documentation Analytics Code automation Design system data Desig…" at bounding box center [608, 311] width 1217 height 623
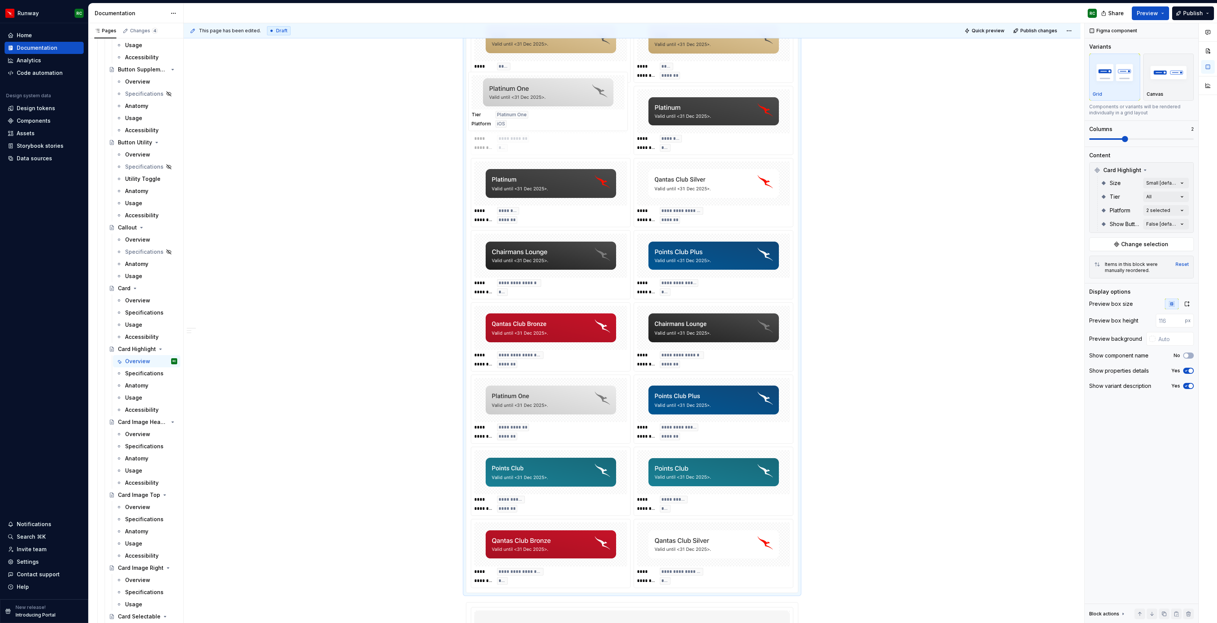
scroll to position [391, 0]
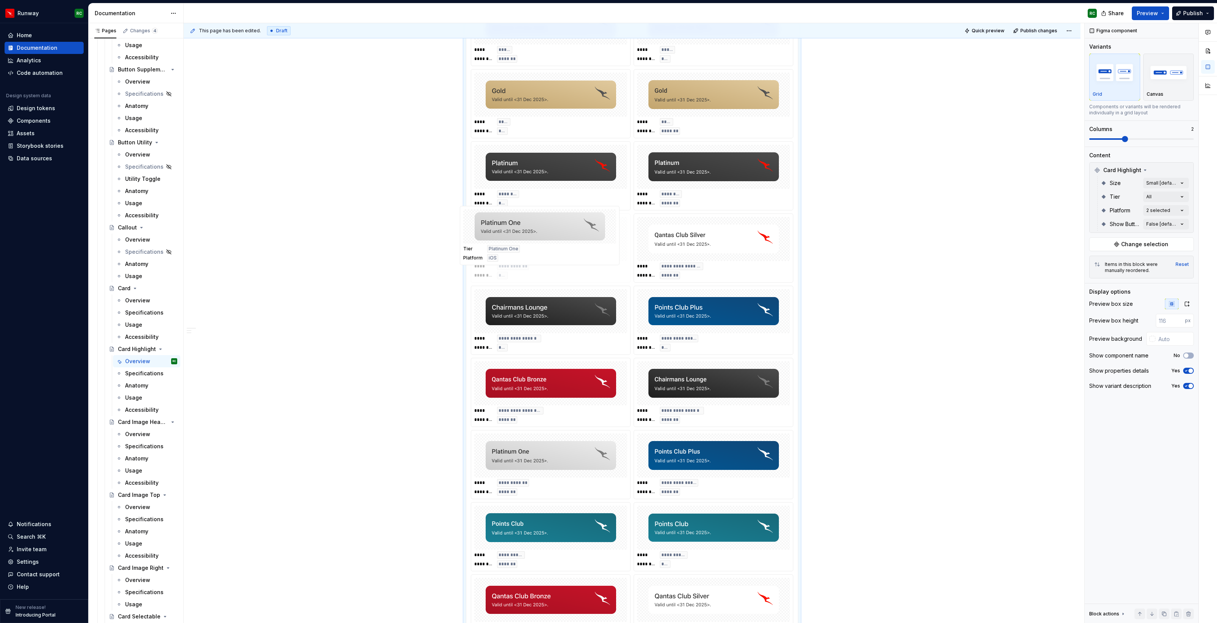
drag, startPoint x: 566, startPoint y: 440, endPoint x: 553, endPoint y: 230, distance: 210.2
click at [553, 230] on body "Runway RC Home Documentation Analytics Code automation Design system data Desig…" at bounding box center [608, 311] width 1217 height 623
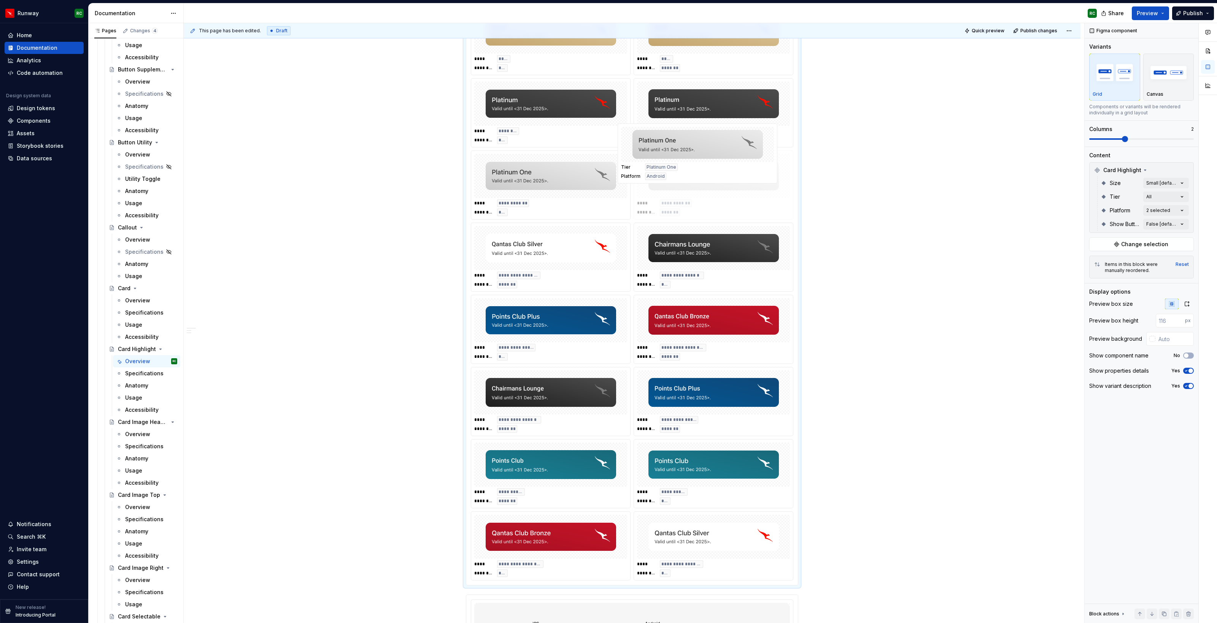
drag, startPoint x: 620, startPoint y: 313, endPoint x: 687, endPoint y: 154, distance: 173.4
click at [687, 154] on body "Runway RC Home Documentation Analytics Code automation Design system data Desig…" at bounding box center [608, 311] width 1217 height 623
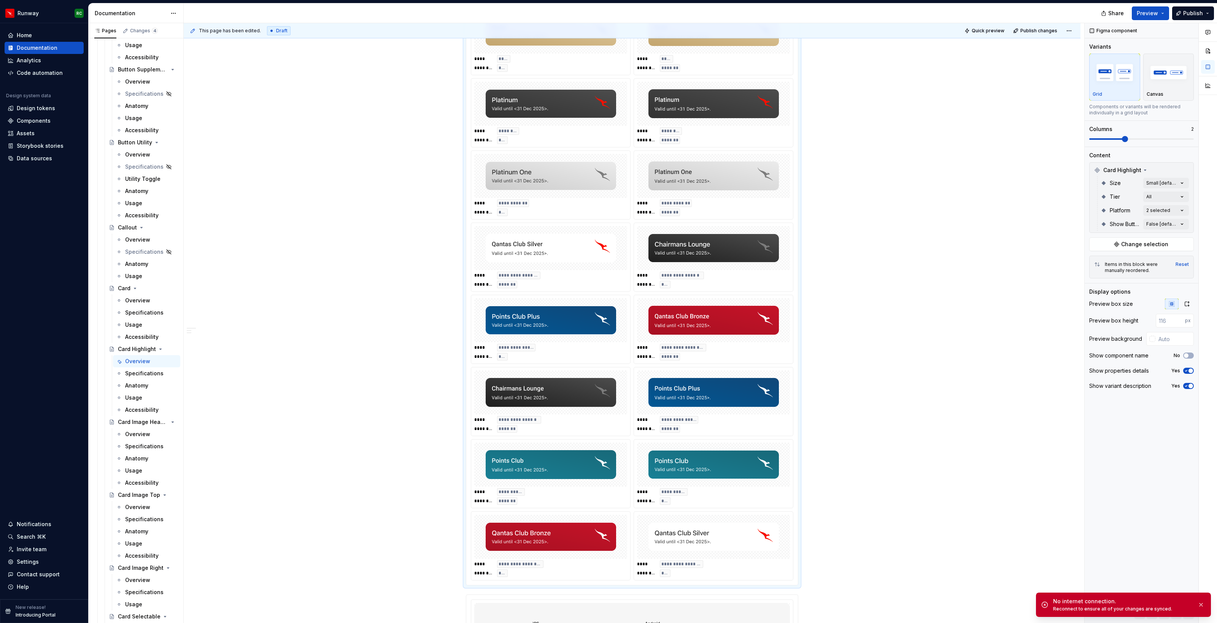
type textarea "*"
